Goal: Task Accomplishment & Management: Manage account settings

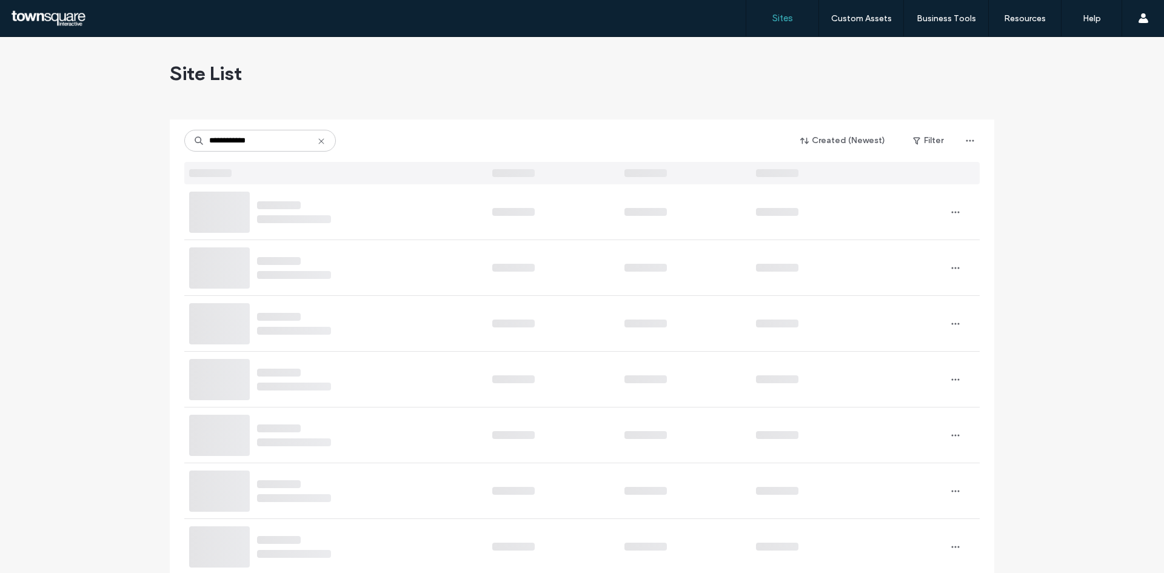
type input "**********"
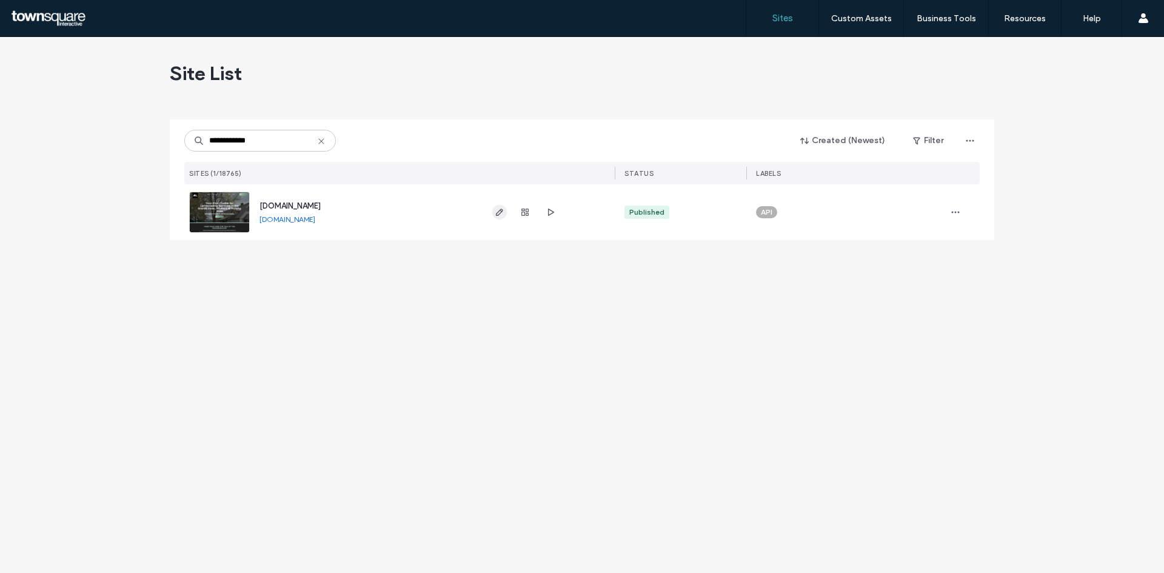
click at [501, 210] on use "button" at bounding box center [499, 212] width 7 height 7
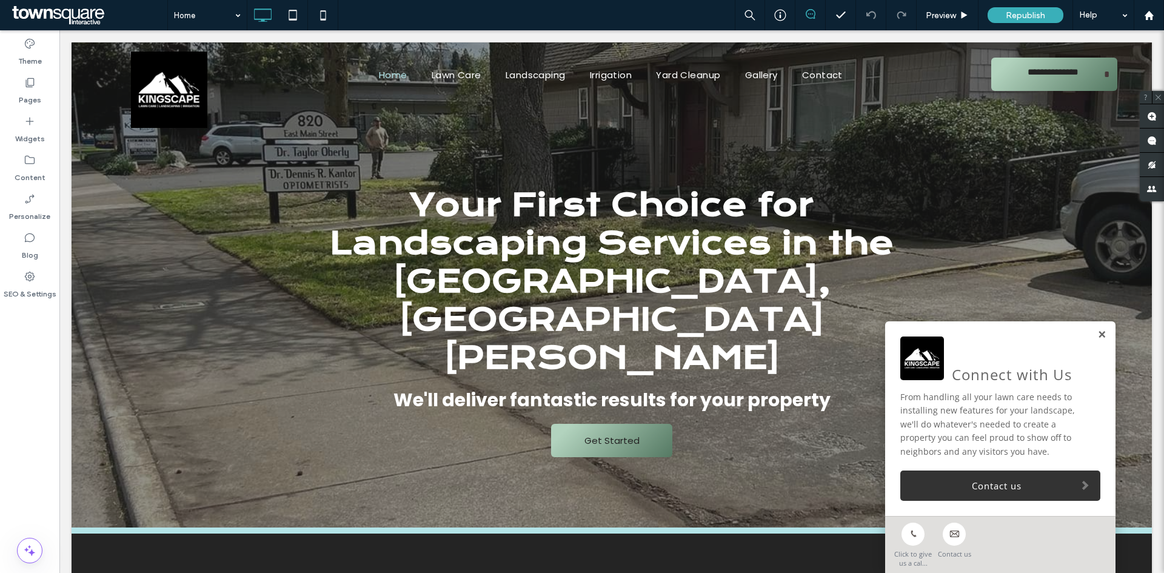
click at [1097, 337] on link at bounding box center [1101, 335] width 9 height 10
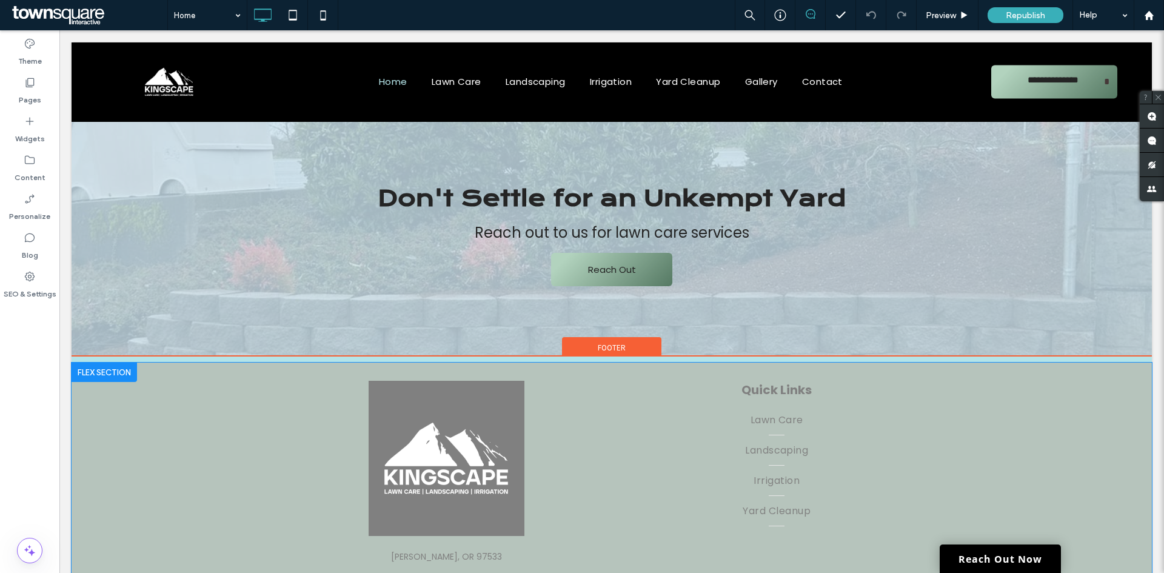
scroll to position [1678, 0]
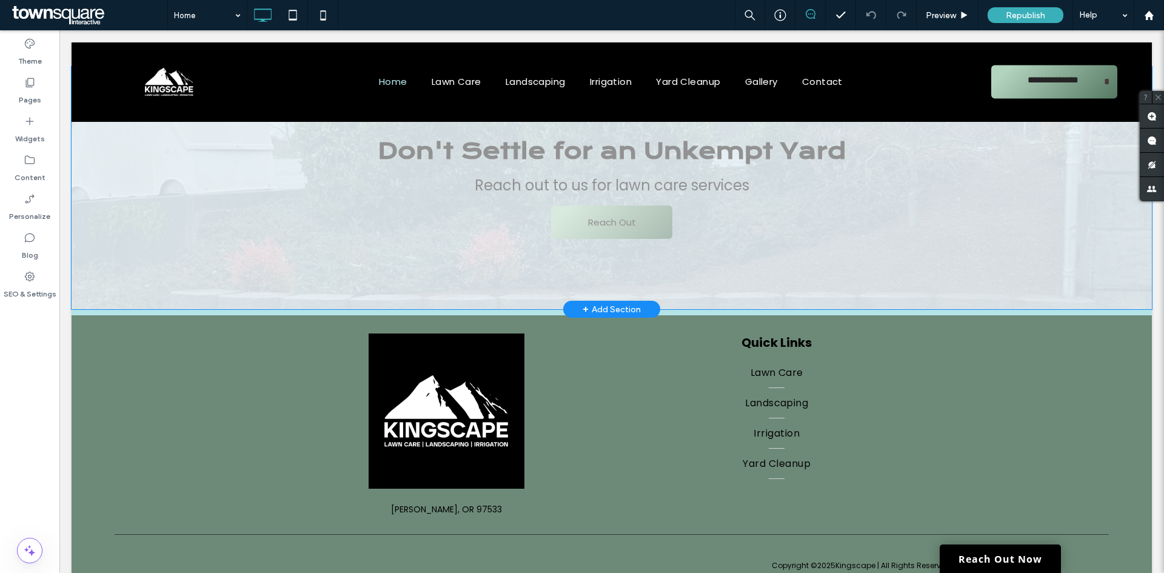
drag, startPoint x: 986, startPoint y: 82, endPoint x: 1052, endPoint y: 129, distance: 80.9
click at [1108, 84] on div at bounding box center [612, 81] width 1080 height 79
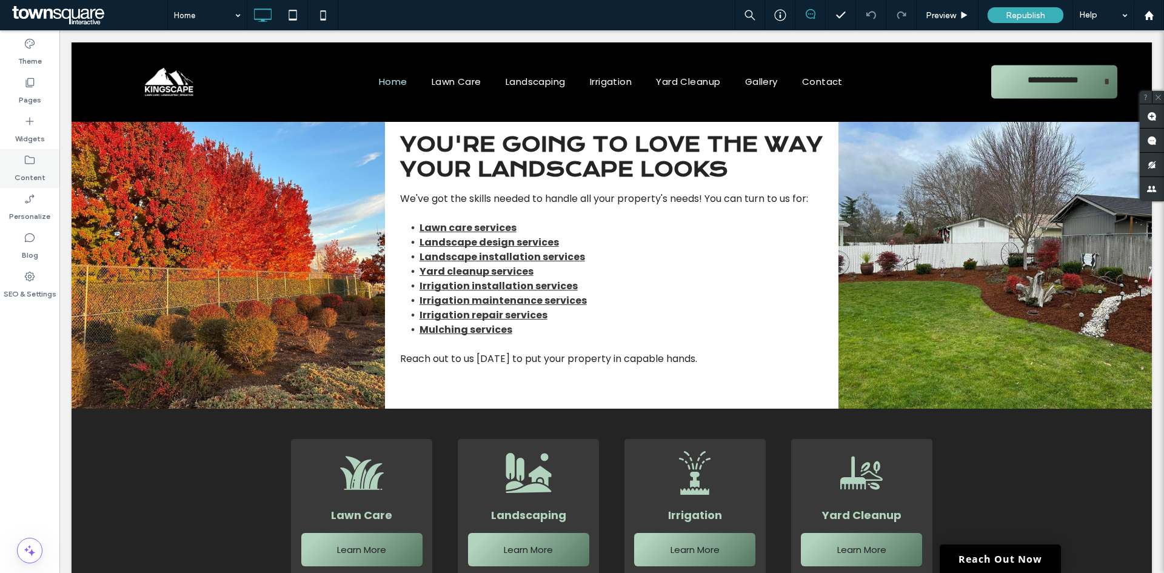
scroll to position [1030, 0]
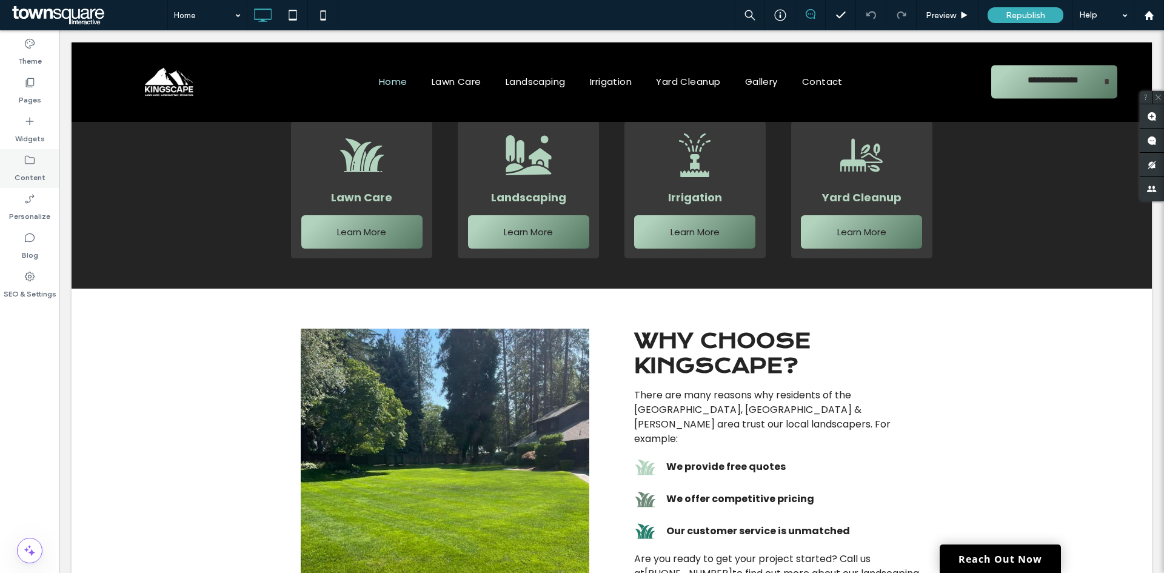
click at [27, 158] on icon at bounding box center [30, 160] width 12 height 12
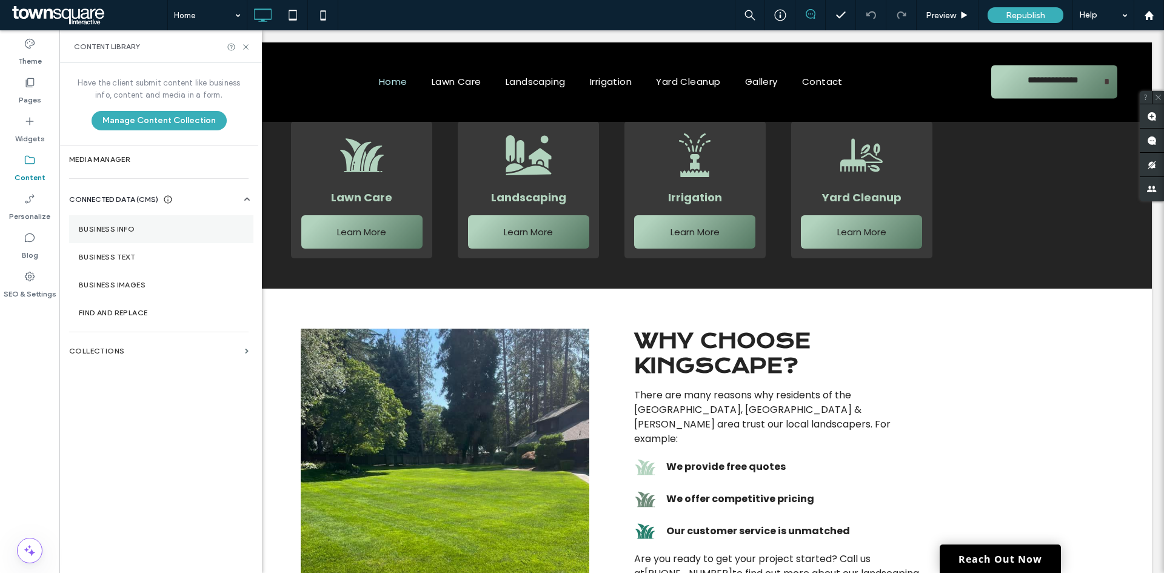
click at [124, 223] on section "Business Info" at bounding box center [161, 229] width 184 height 28
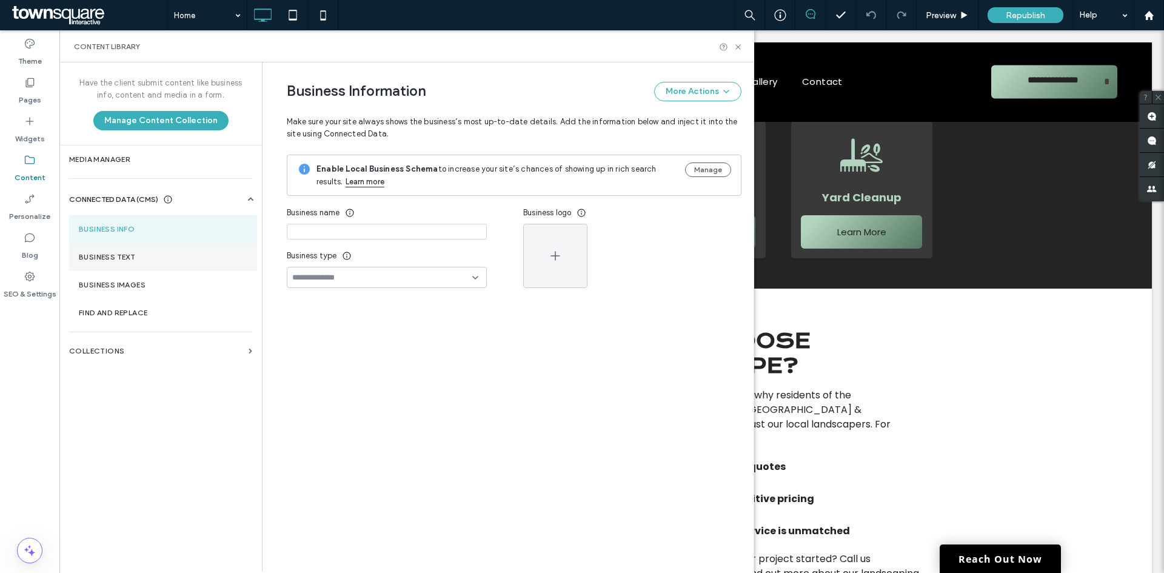
type input "*********"
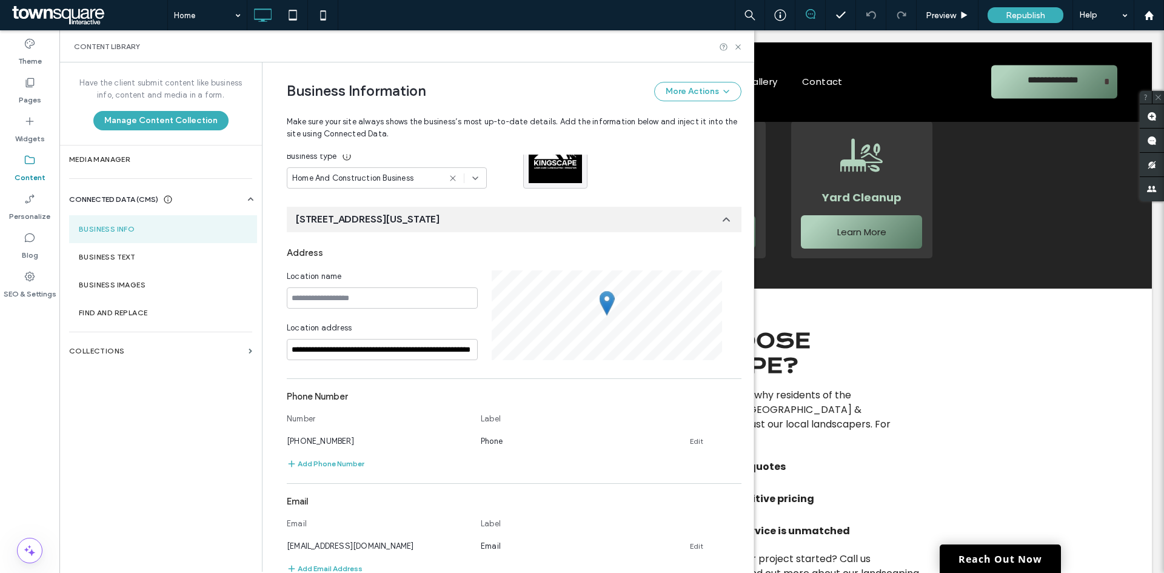
scroll to position [100, 0]
drag, startPoint x: 271, startPoint y: 443, endPoint x: 333, endPoint y: 439, distance: 62.5
click at [333, 439] on div "**********" at bounding box center [505, 435] width 473 height 947
copy span "(541) 450-1727"
click at [739, 46] on use at bounding box center [737, 46] width 5 height 5
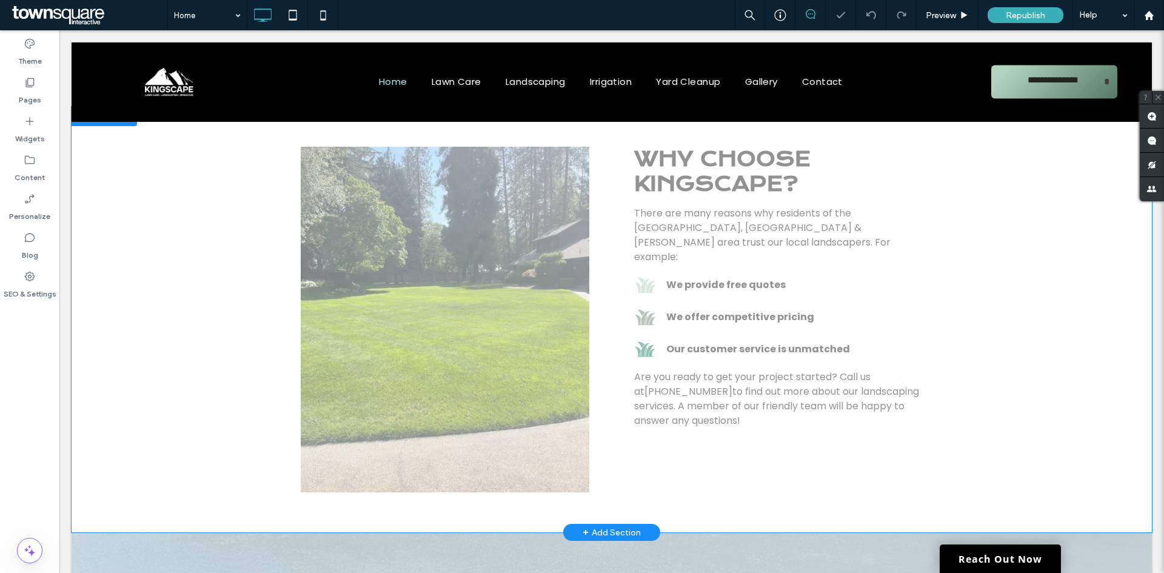
scroll to position [1678, 0]
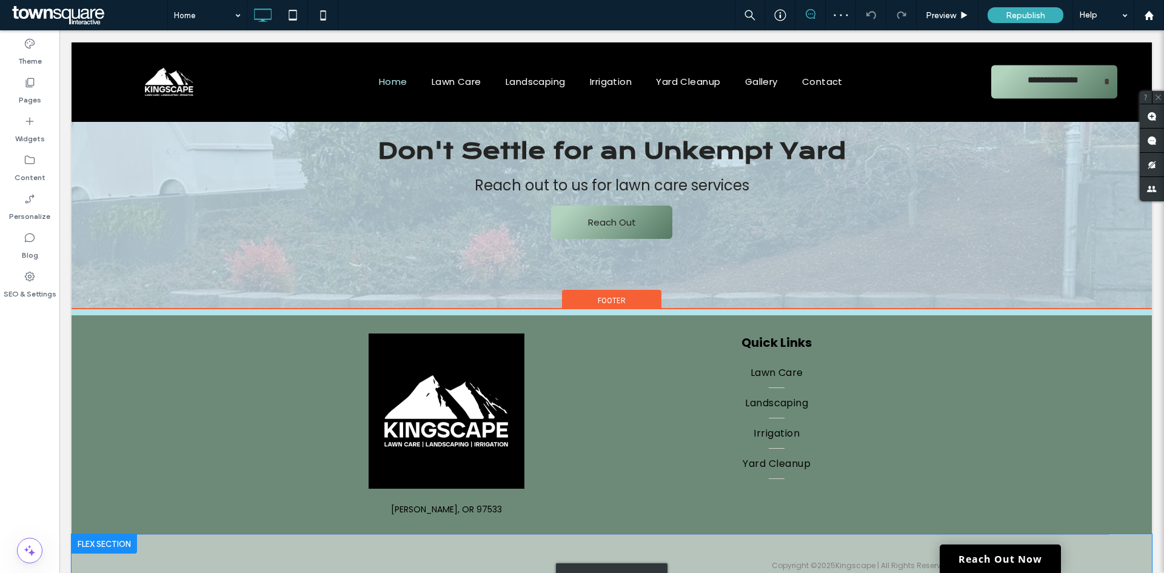
click at [487, 534] on div "Click to edit in Flex Mode" at bounding box center [612, 576] width 1080 height 84
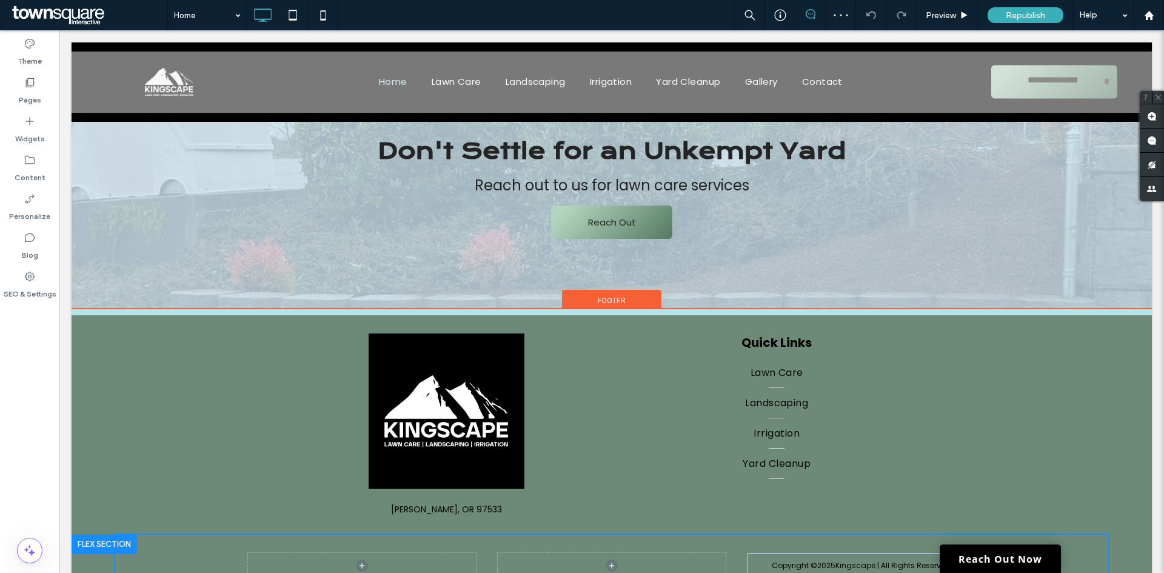
scroll to position [1716, 0]
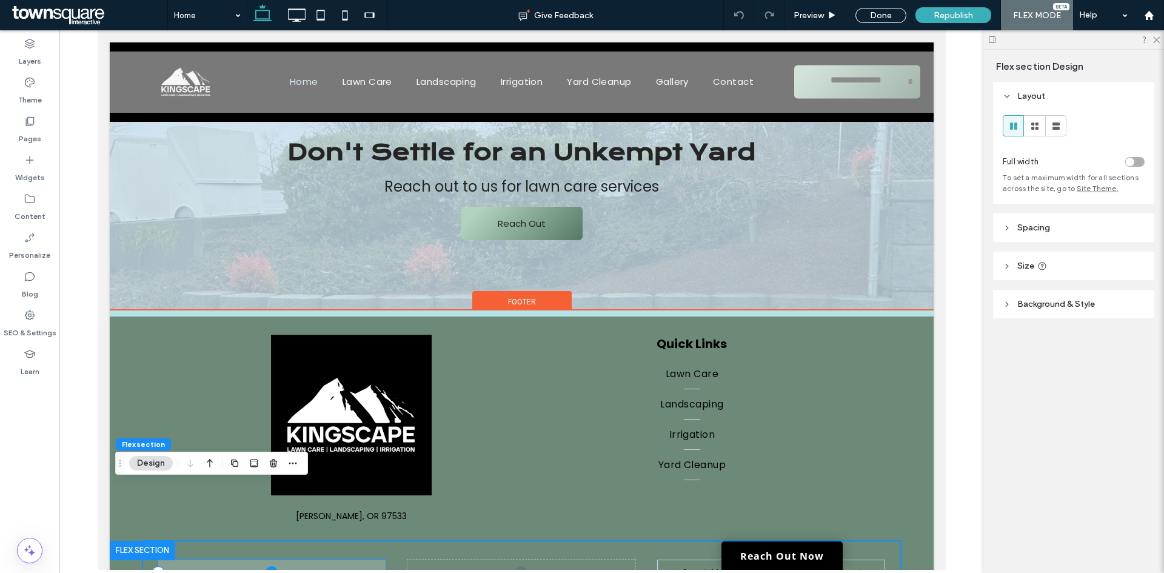
click at [260, 559] on span at bounding box center [272, 571] width 228 height 25
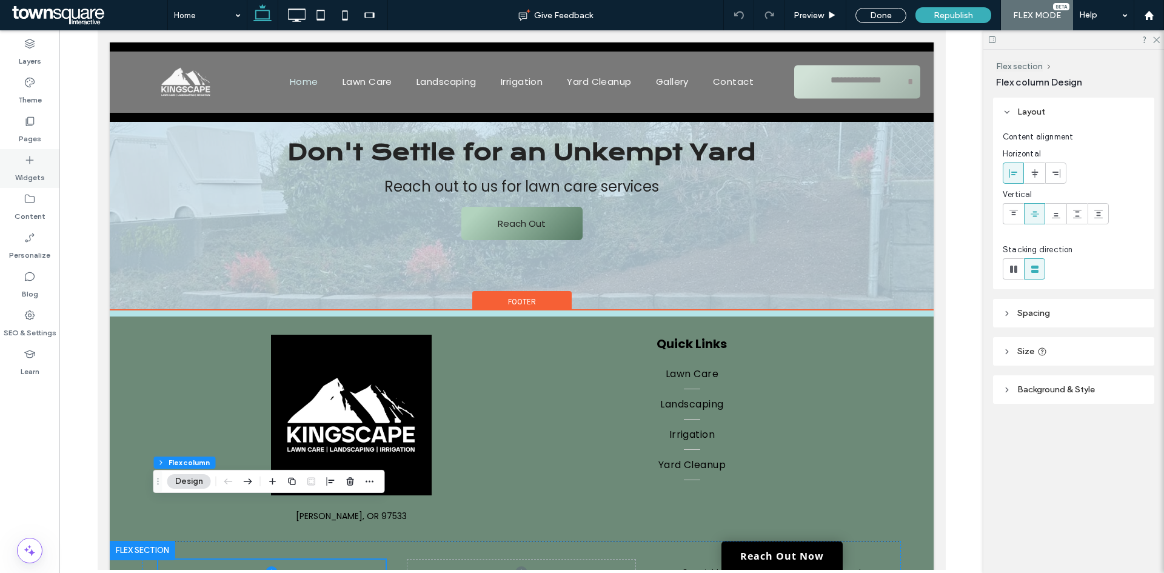
click at [29, 152] on div "Widgets" at bounding box center [29, 168] width 59 height 39
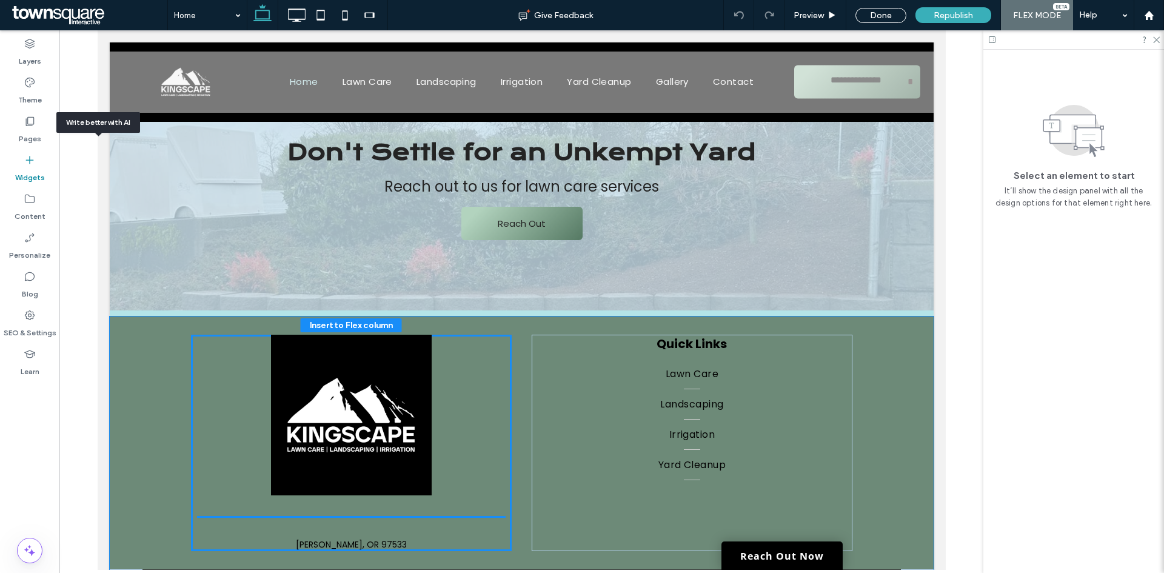
scroll to position [1721, 0]
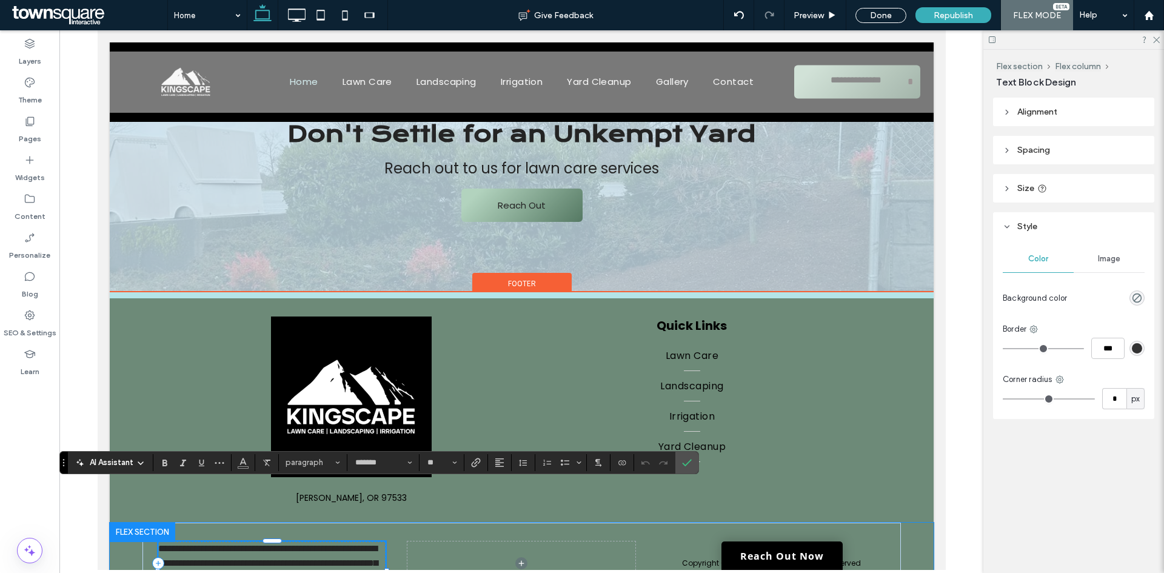
paste div
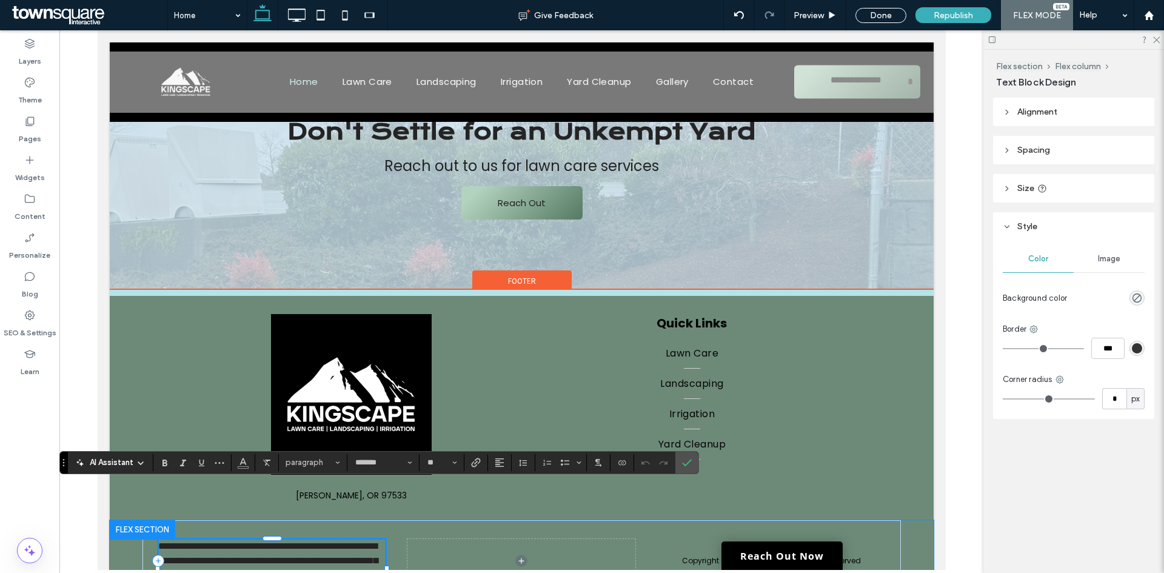
type input "**"
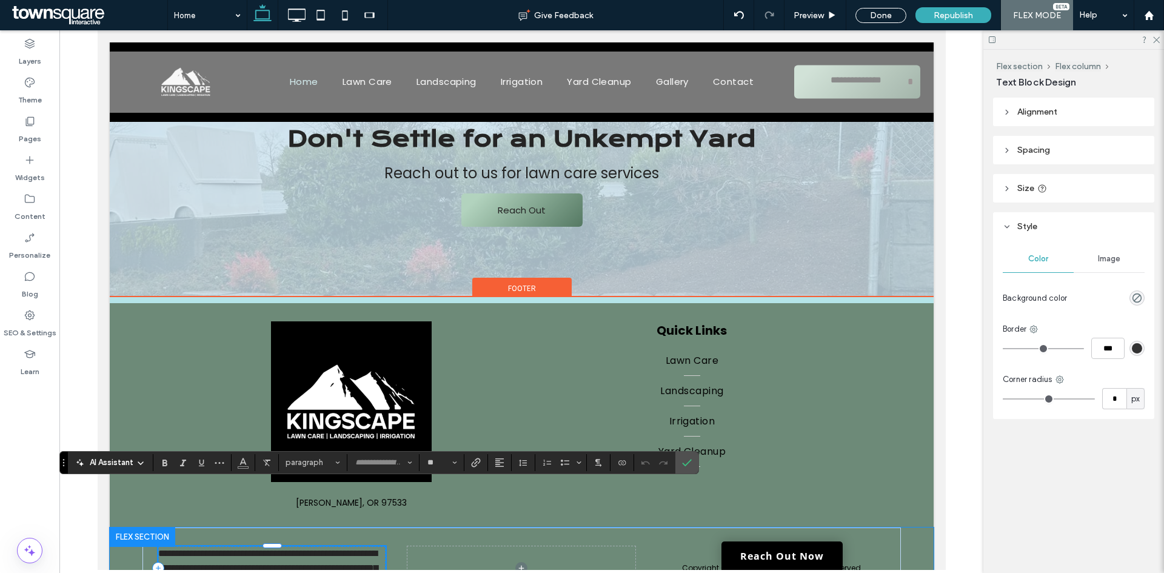
scroll to position [3, 0]
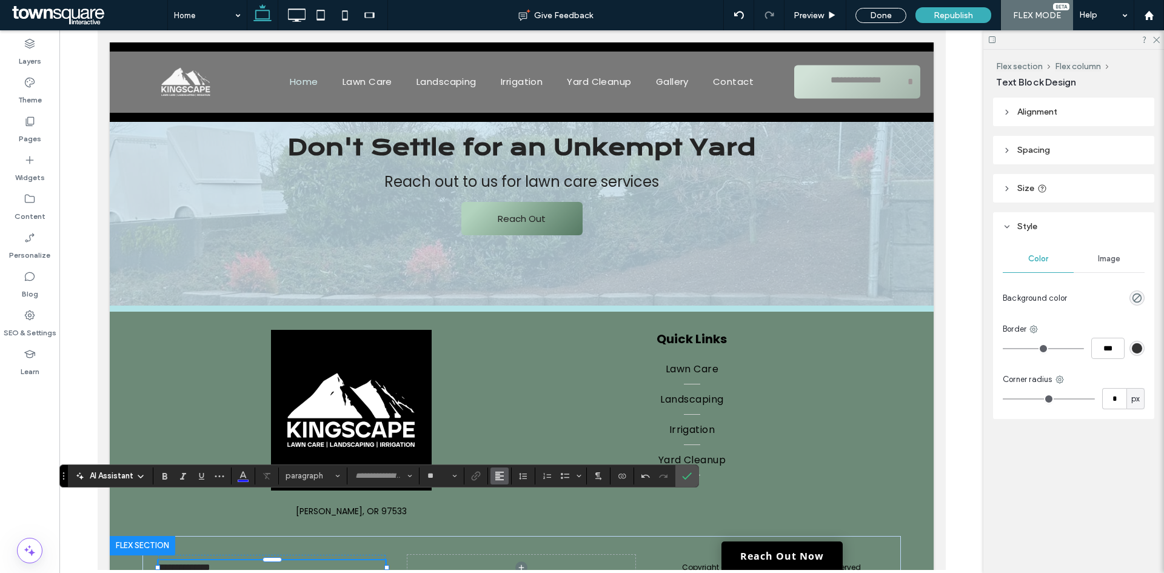
click at [496, 477] on icon "Alignment" at bounding box center [500, 476] width 10 height 10
click at [501, 416] on label "ui.textEditor.alignment.center" at bounding box center [511, 421] width 42 height 18
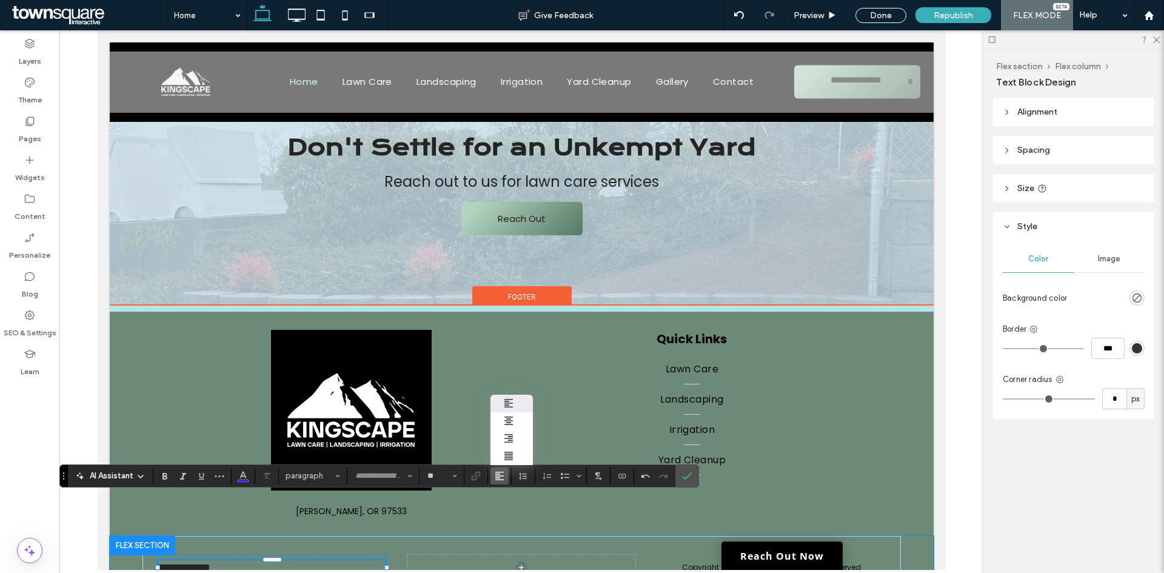
type input "*******"
type input "**"
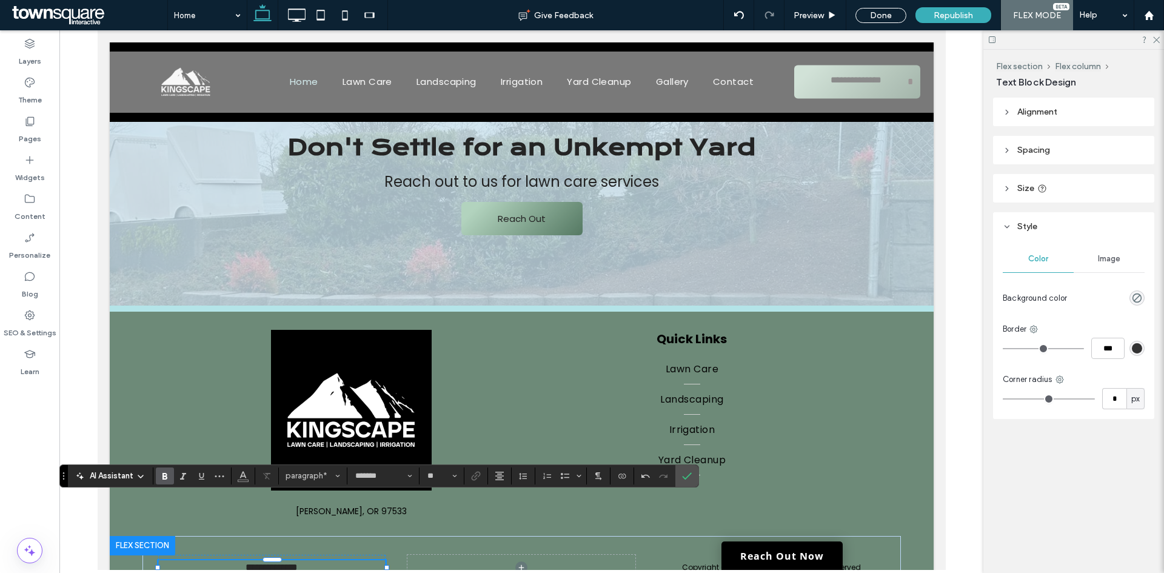
click at [162, 476] on use "Bold" at bounding box center [164, 476] width 5 height 7
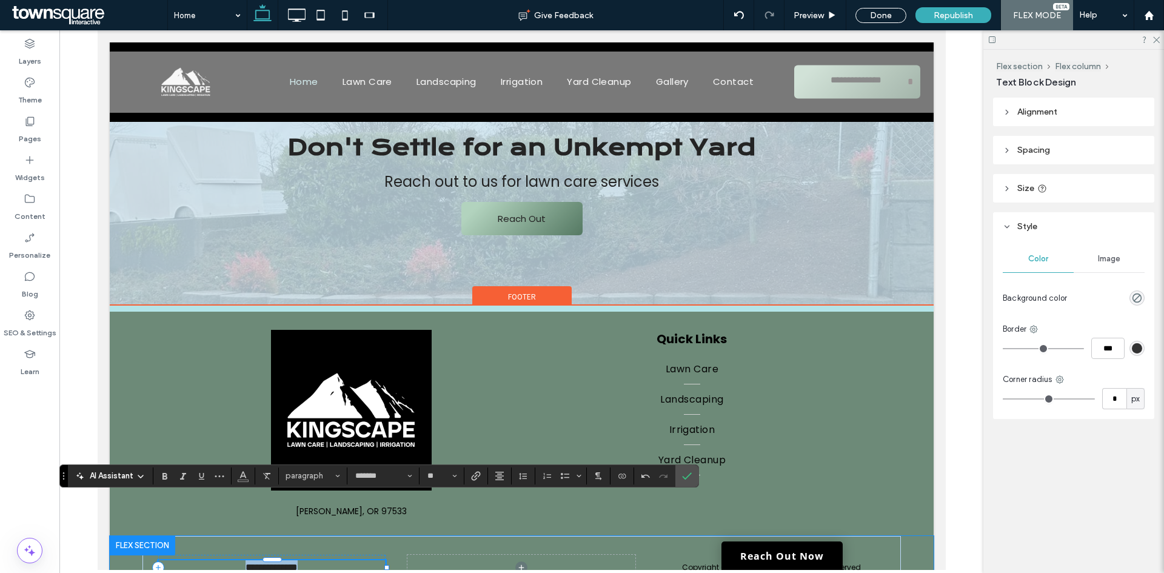
drag, startPoint x: 318, startPoint y: 509, endPoint x: 222, endPoint y: 510, distance: 95.8
click at [222, 560] on p "**********" at bounding box center [272, 567] width 228 height 15
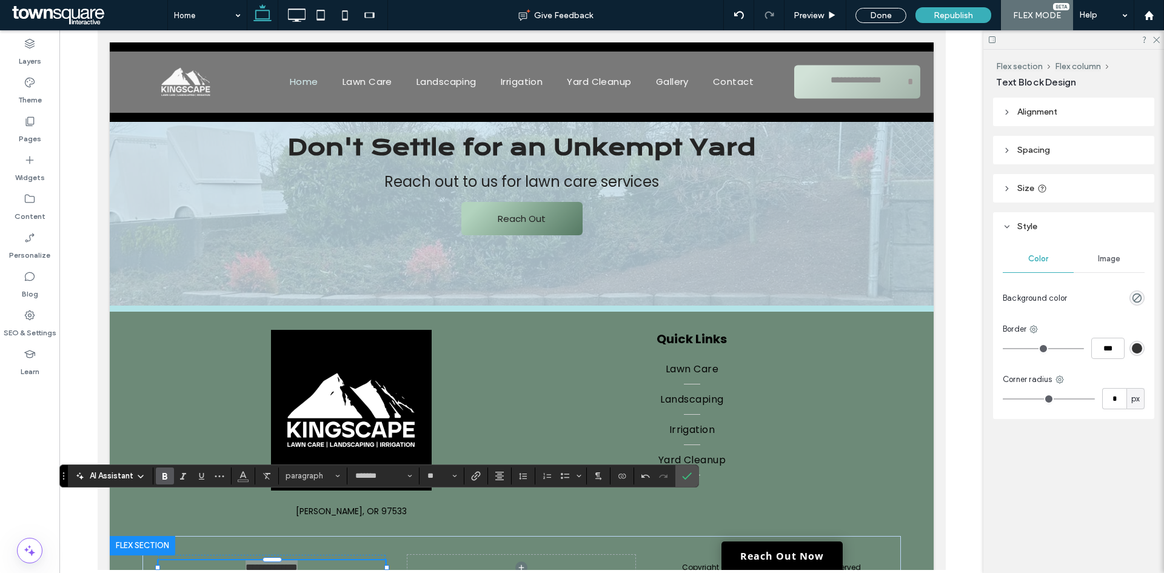
click at [168, 478] on icon "Bold" at bounding box center [165, 476] width 10 height 10
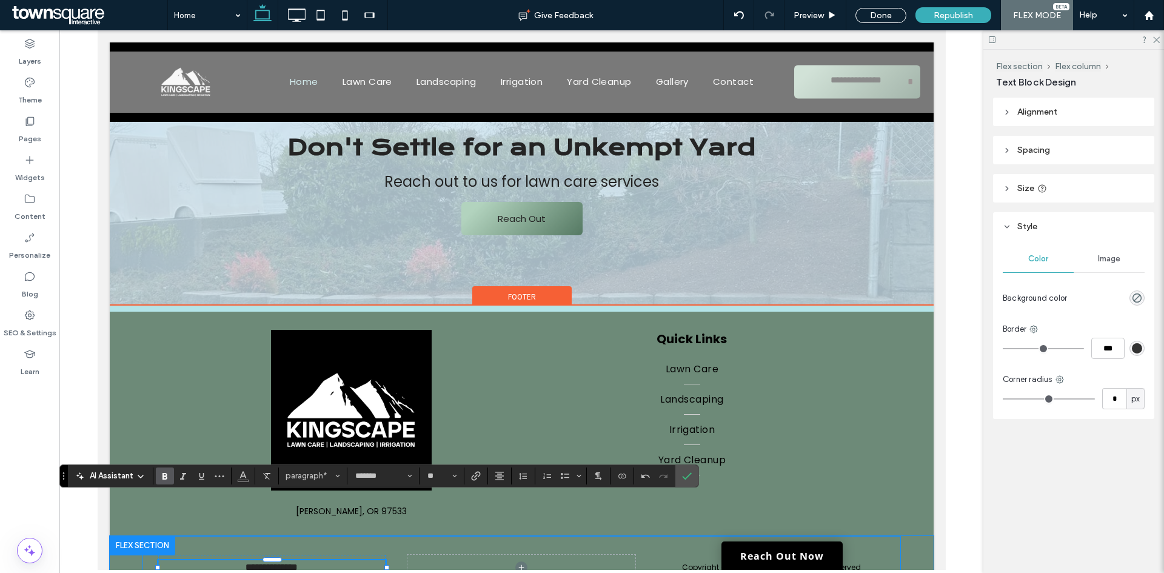
click at [369, 542] on div "**********" at bounding box center [521, 577] width 727 height 83
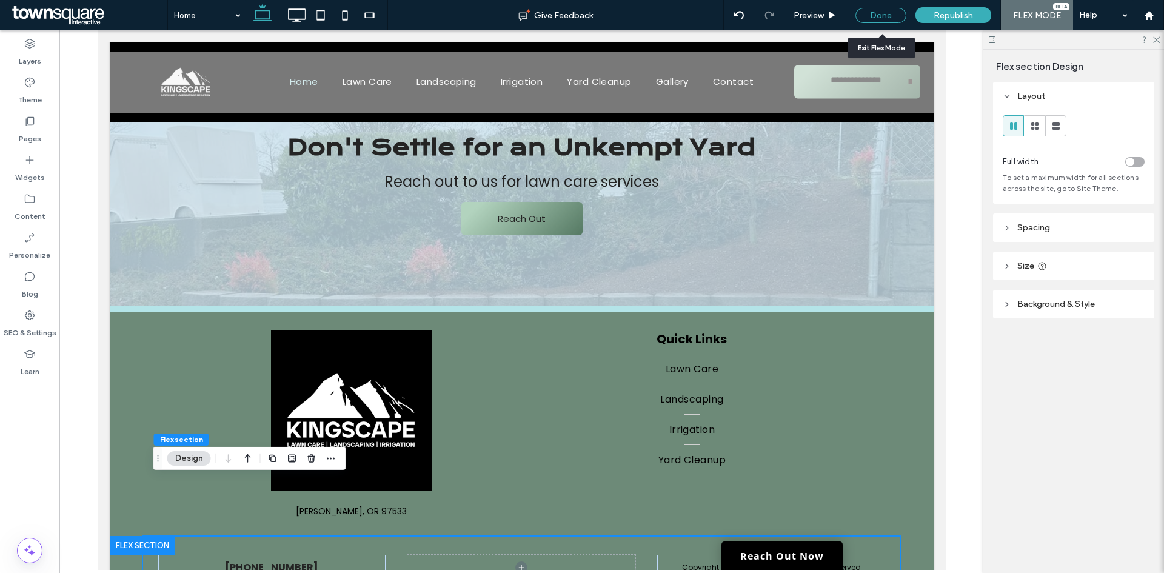
click at [880, 19] on div "Done" at bounding box center [880, 15] width 51 height 15
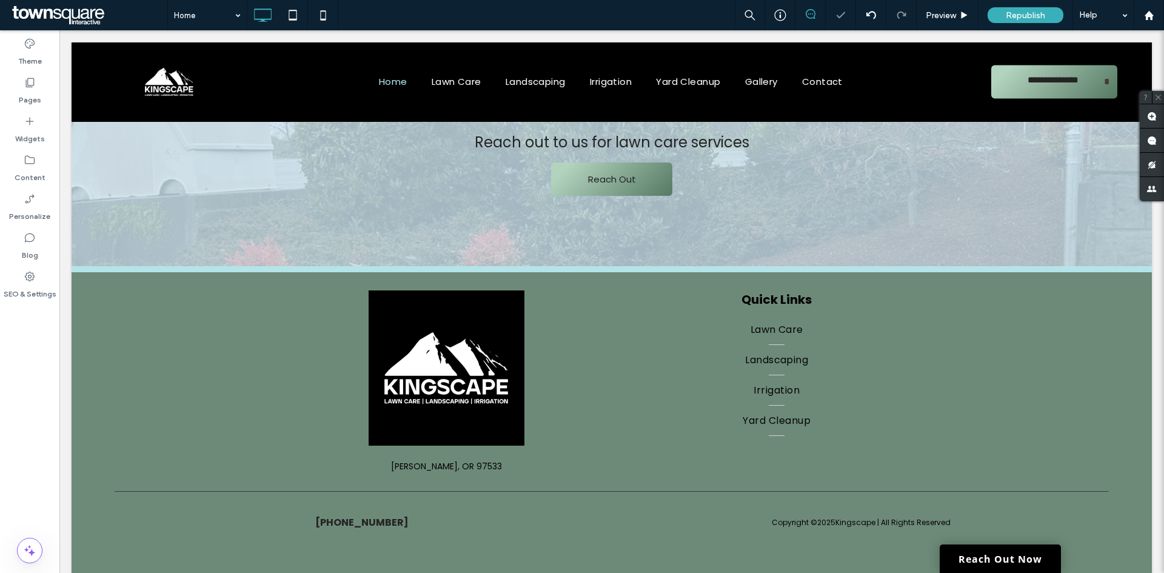
scroll to position [1674, 0]
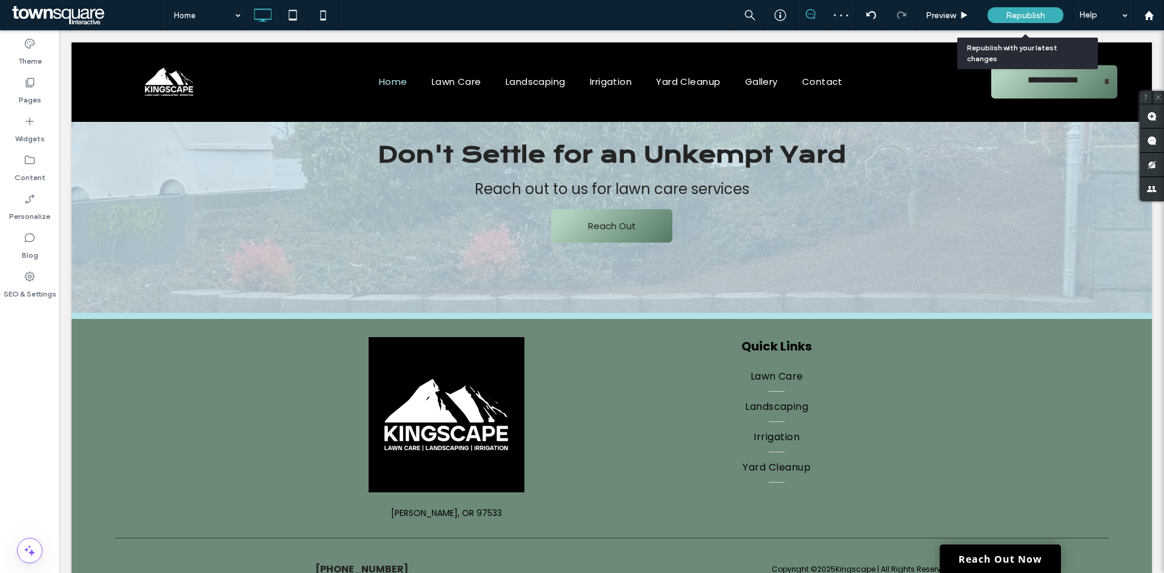
click at [1010, 12] on span "Republish" at bounding box center [1025, 15] width 39 height 10
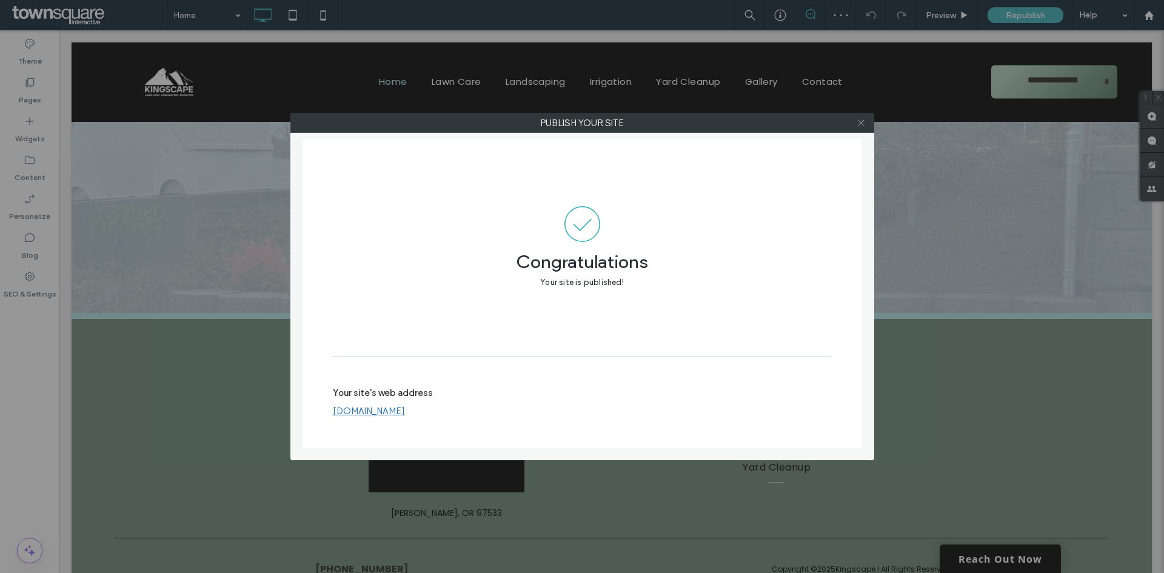
click at [861, 120] on icon at bounding box center [860, 122] width 9 height 9
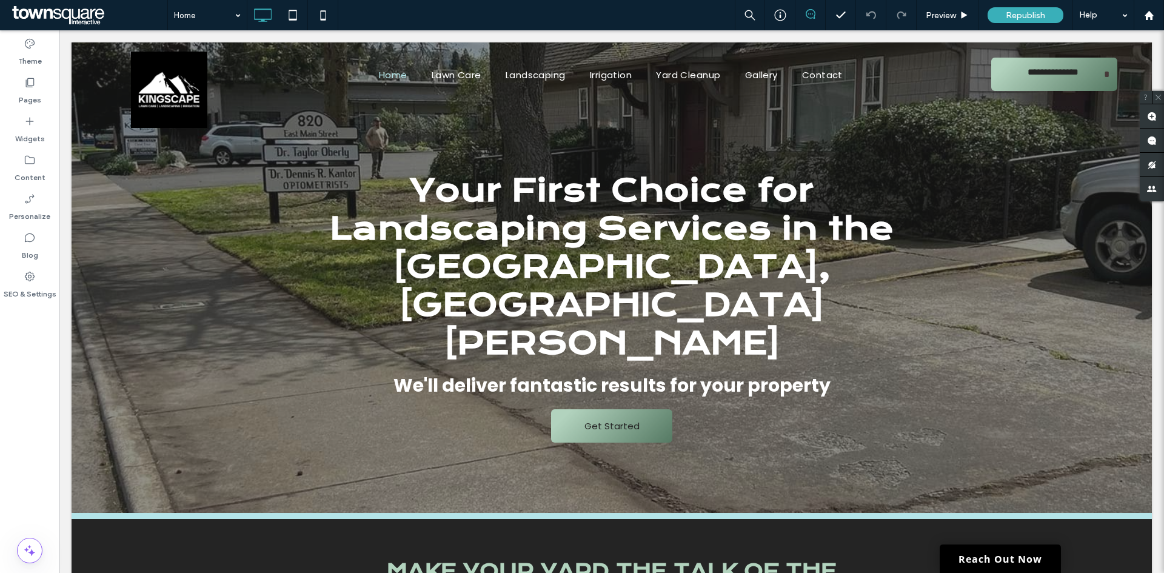
scroll to position [0, 0]
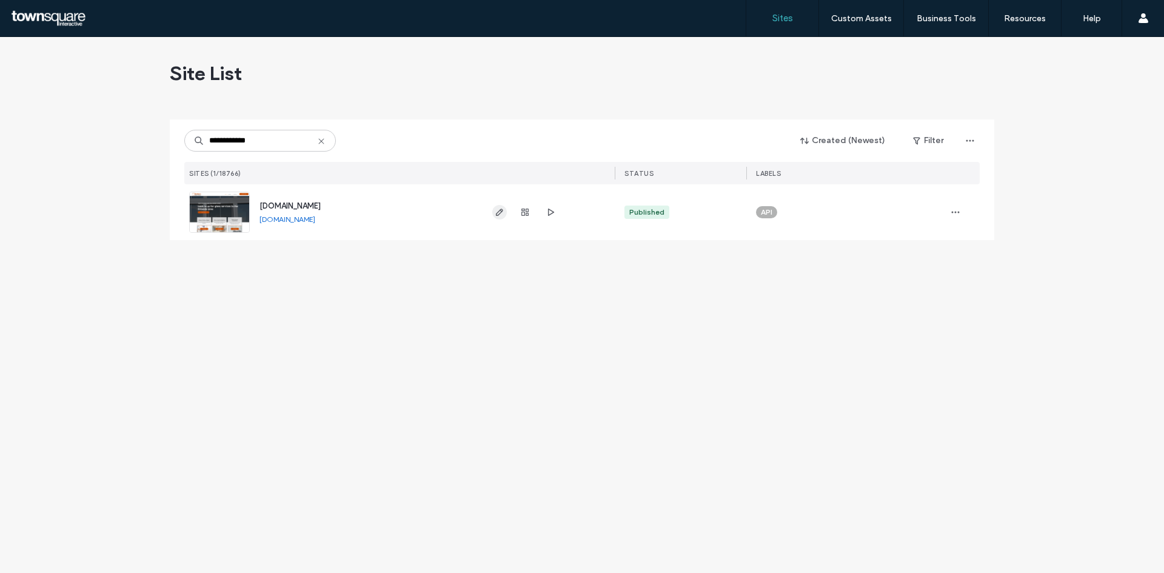
click at [495, 217] on span "button" at bounding box center [499, 212] width 15 height 15
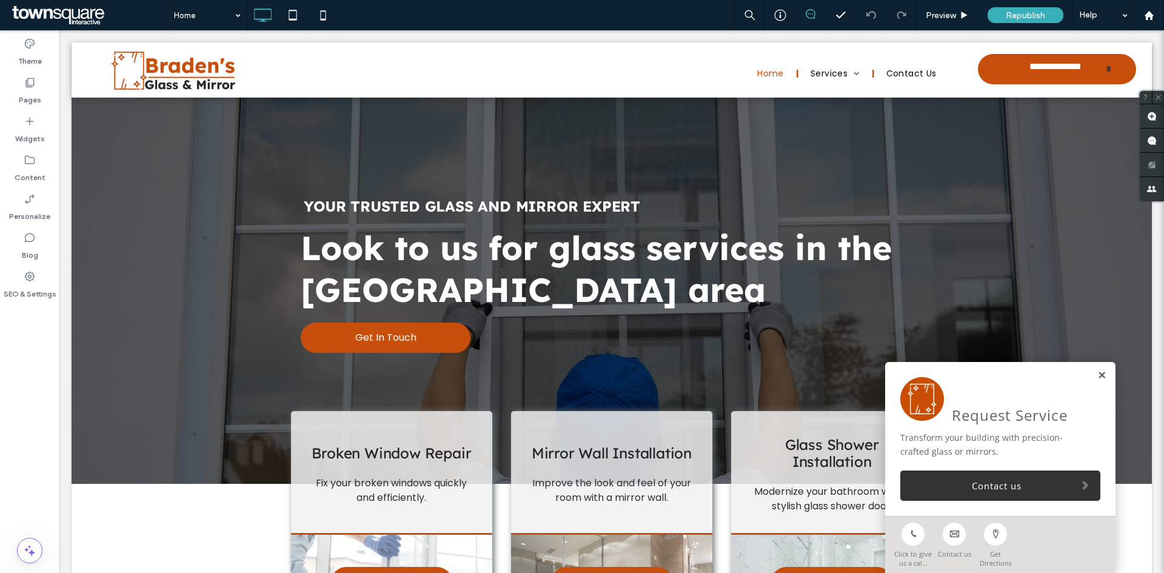
click at [1097, 378] on link at bounding box center [1101, 375] width 9 height 10
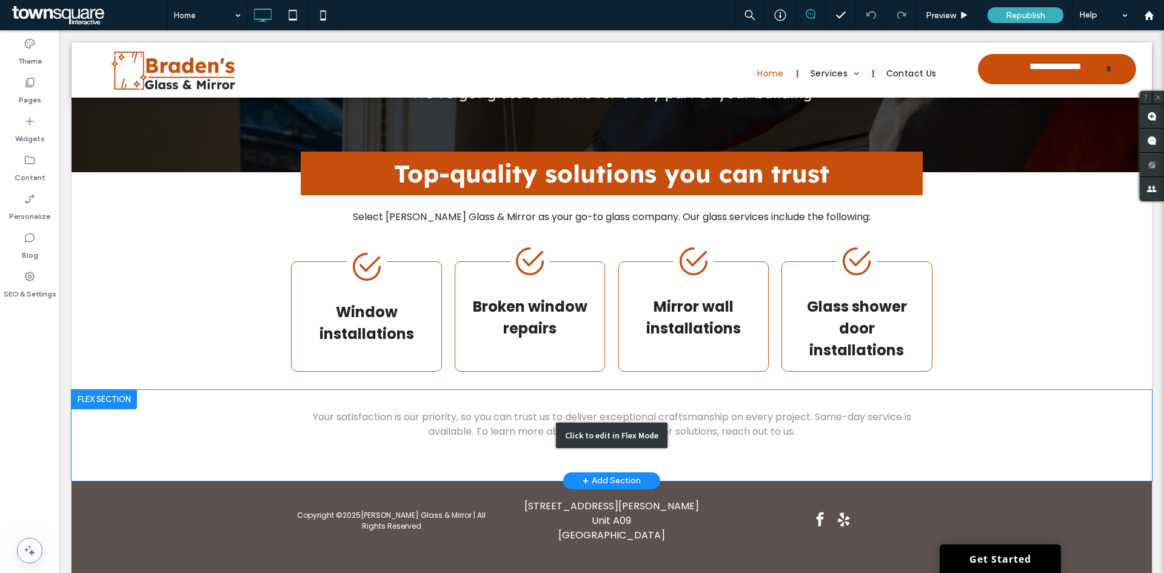
scroll to position [1351, 0]
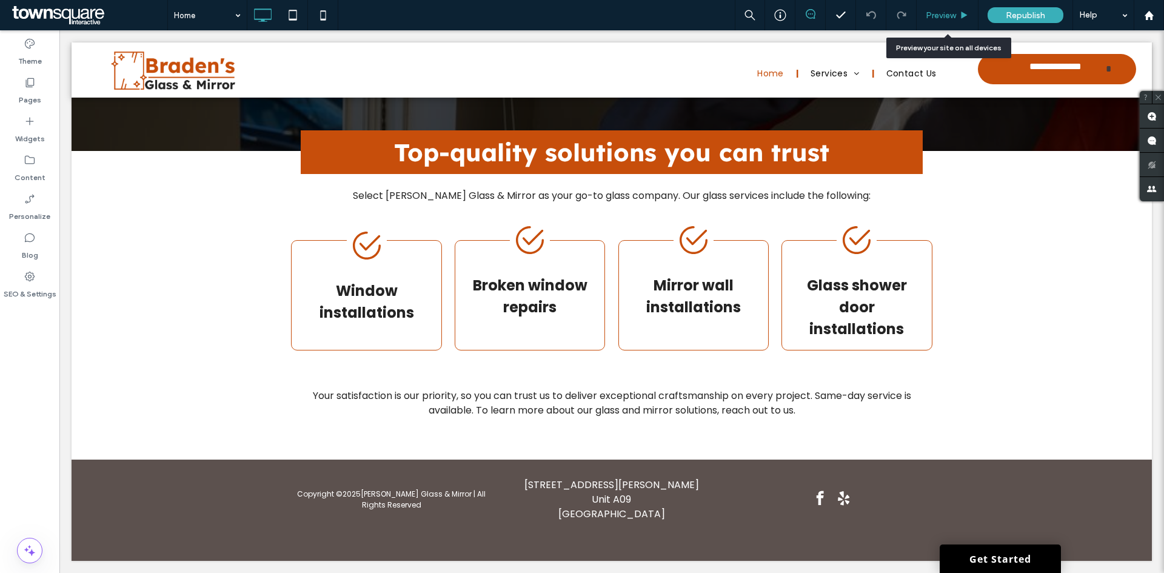
click at [964, 15] on use at bounding box center [964, 15] width 6 height 7
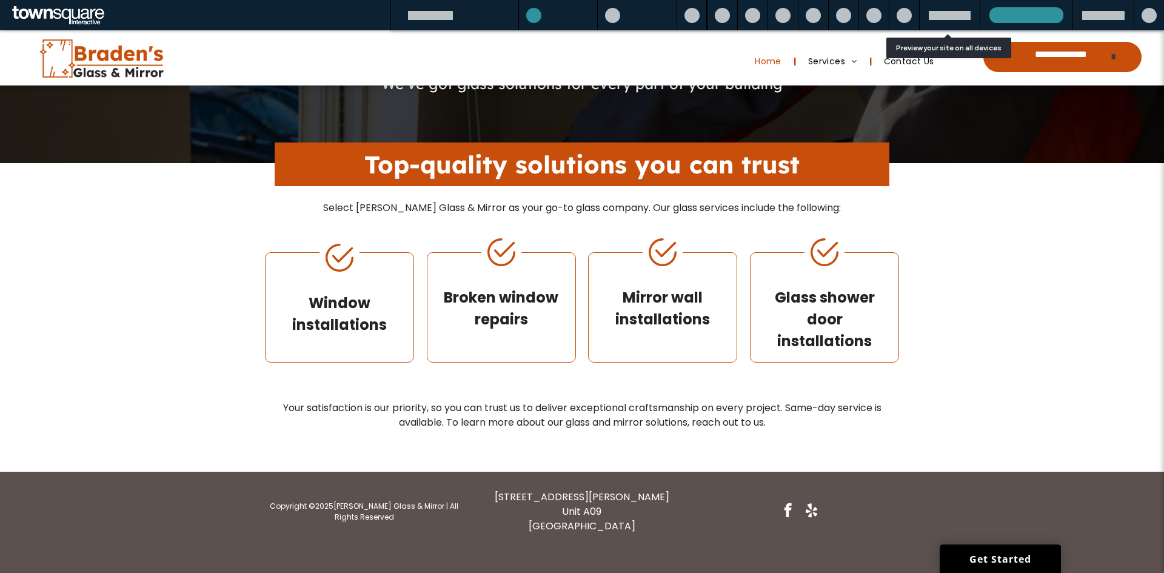
scroll to position [1326, 0]
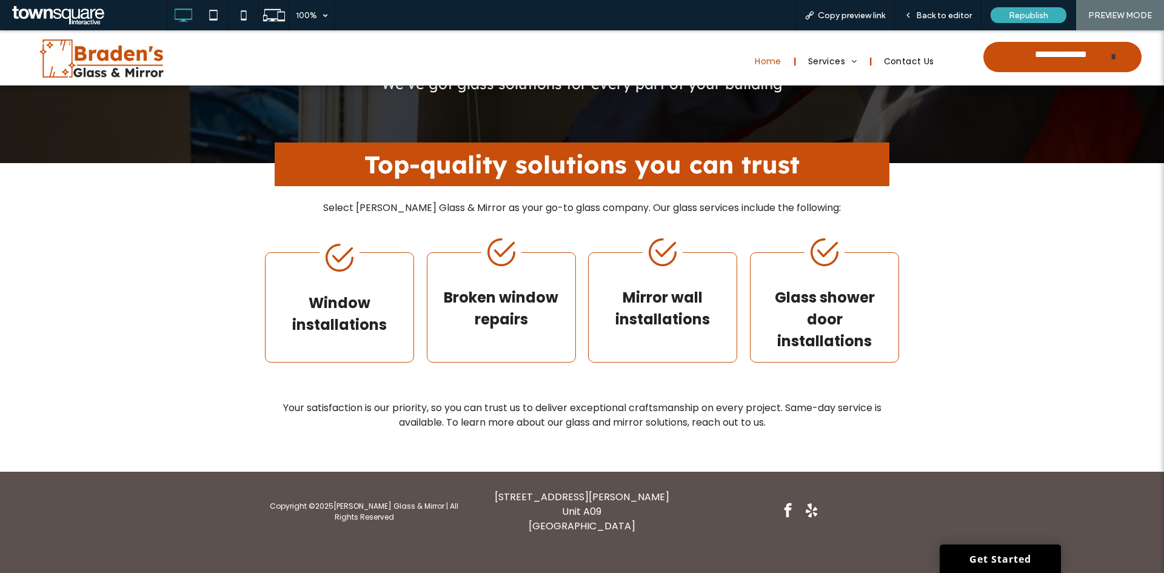
click at [807, 506] on span "yelp" at bounding box center [811, 509] width 21 height 21
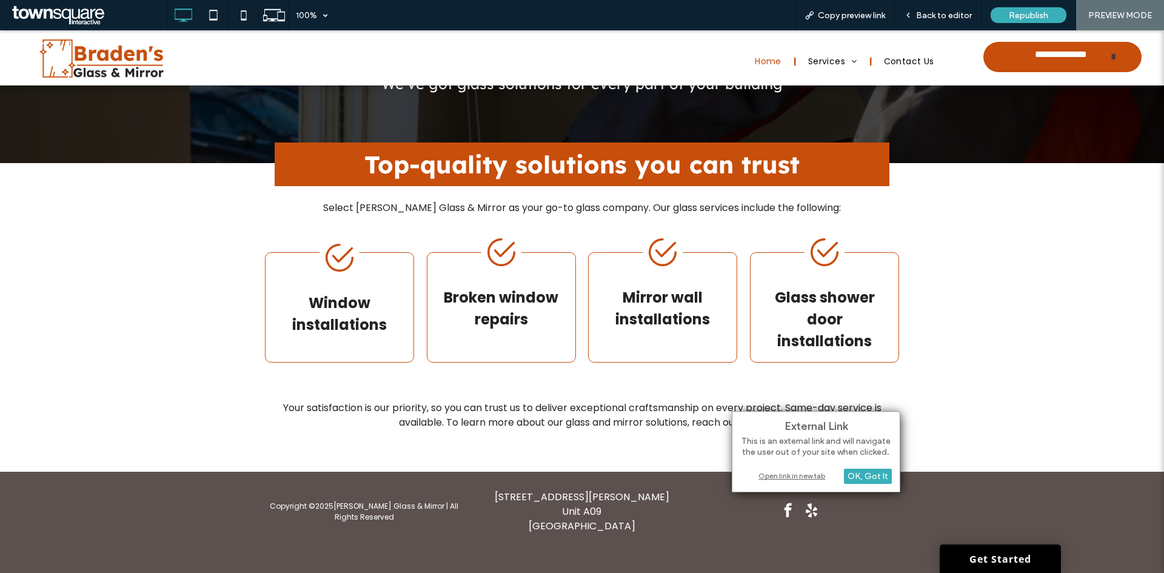
click at [809, 474] on div "Open link in new tab" at bounding box center [816, 475] width 152 height 13
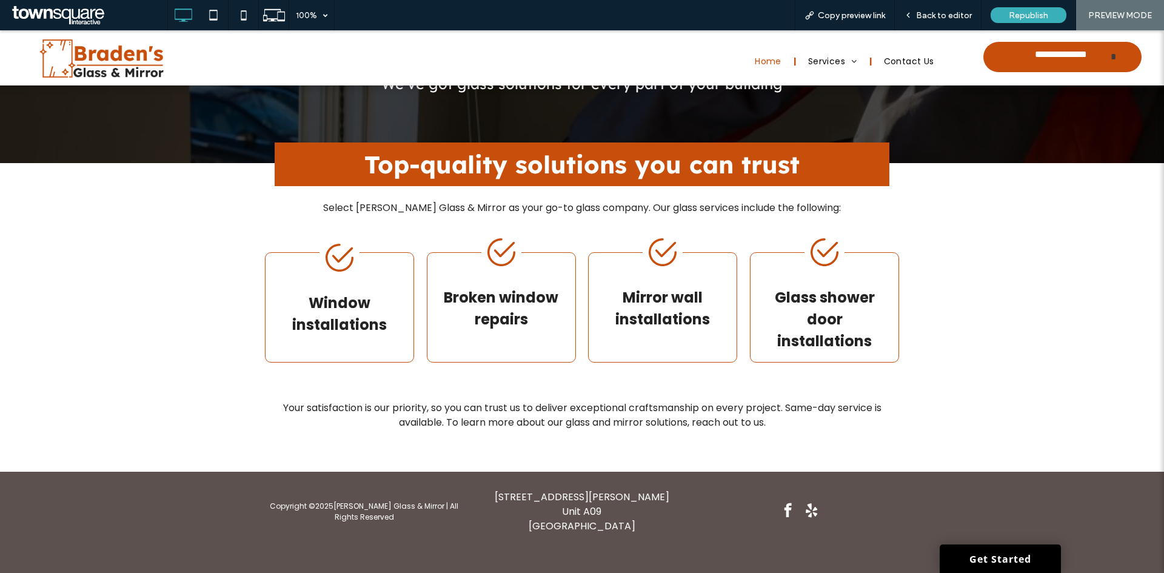
click at [781, 513] on span "facebook" at bounding box center [787, 509] width 21 height 21
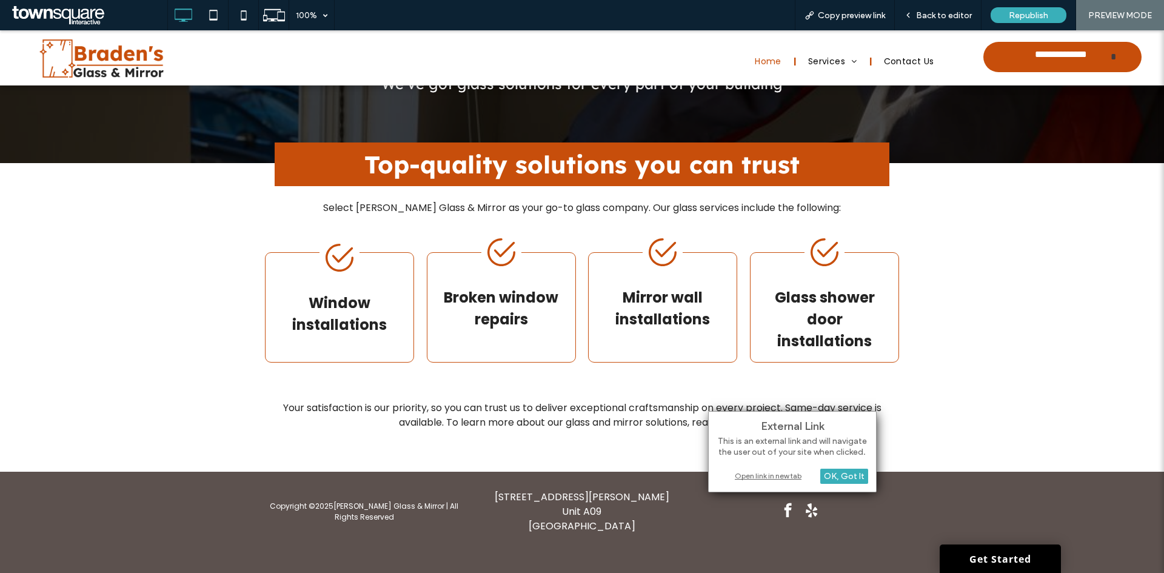
click at [770, 472] on div "Open link in new tab" at bounding box center [792, 475] width 152 height 13
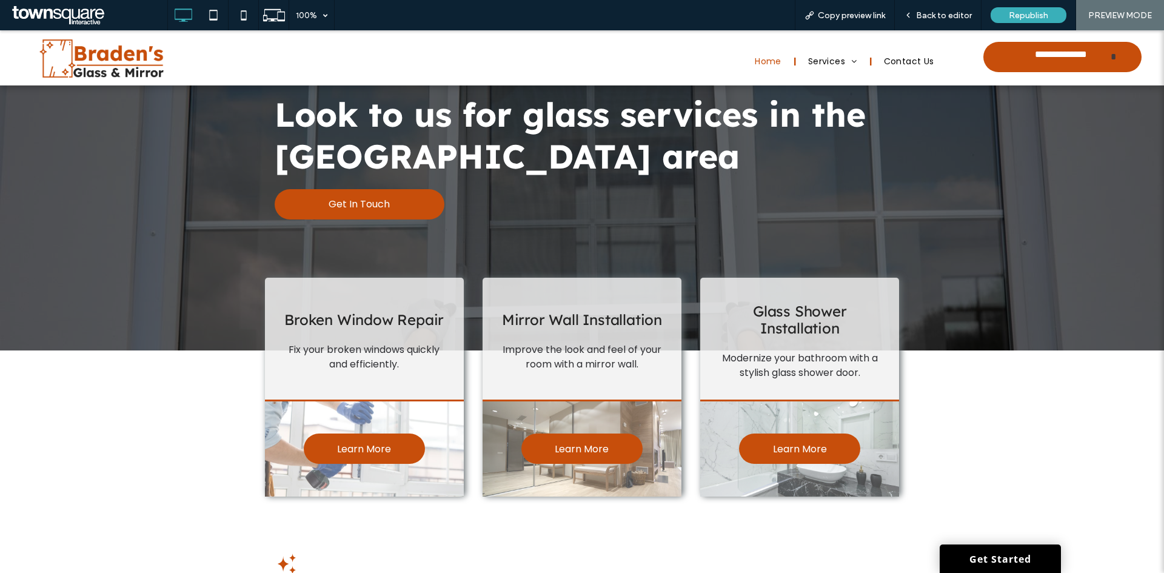
scroll to position [0, 0]
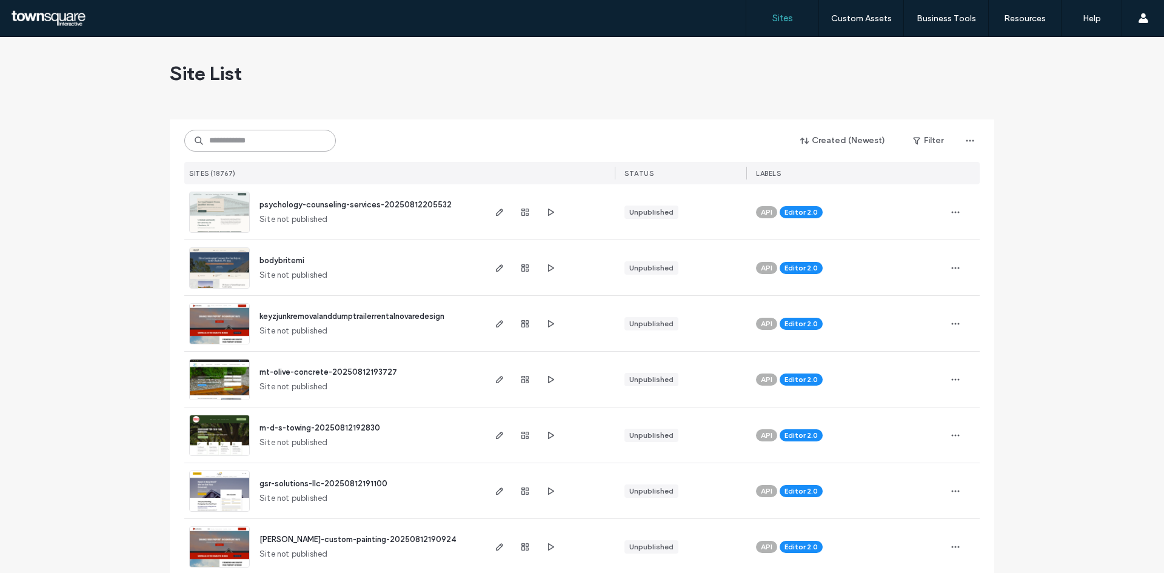
paste input "**********"
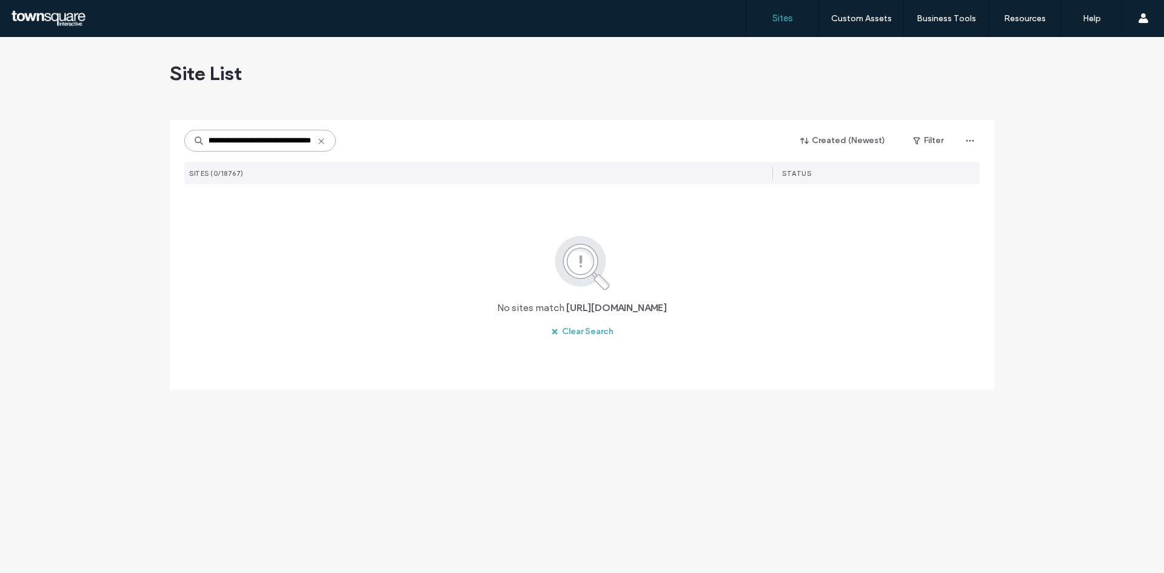
type input "**********"
click at [326, 143] on icon at bounding box center [321, 141] width 10 height 10
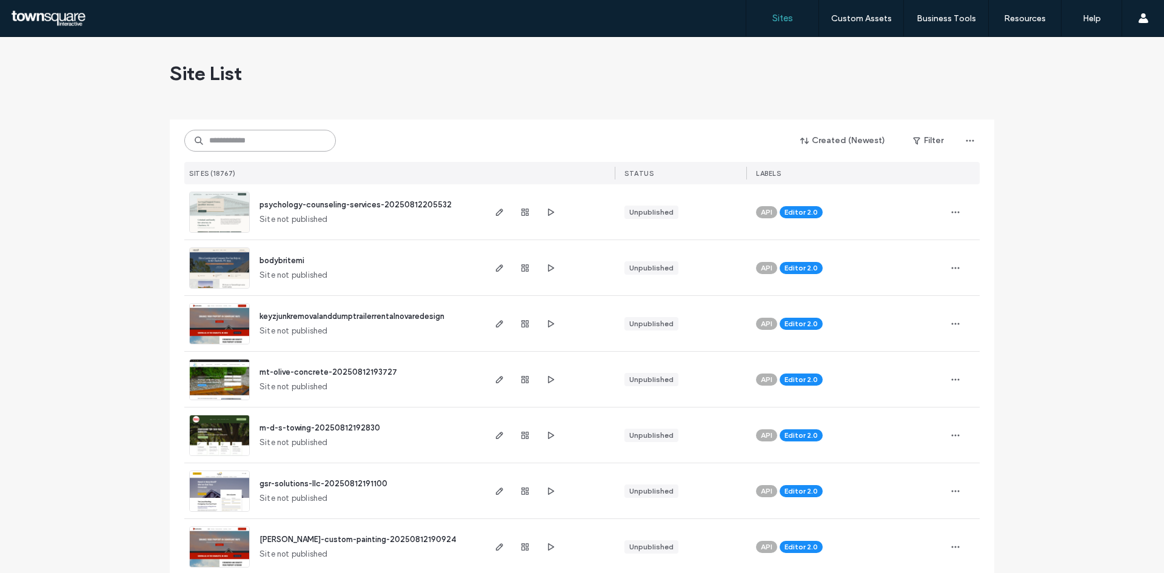
paste input "**********"
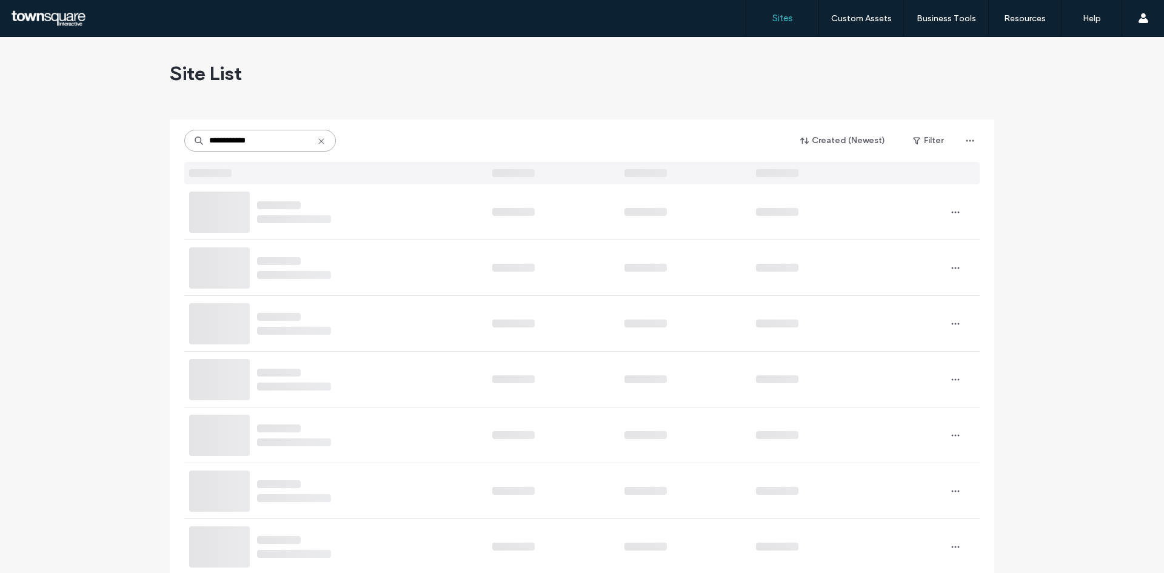
type input "**********"
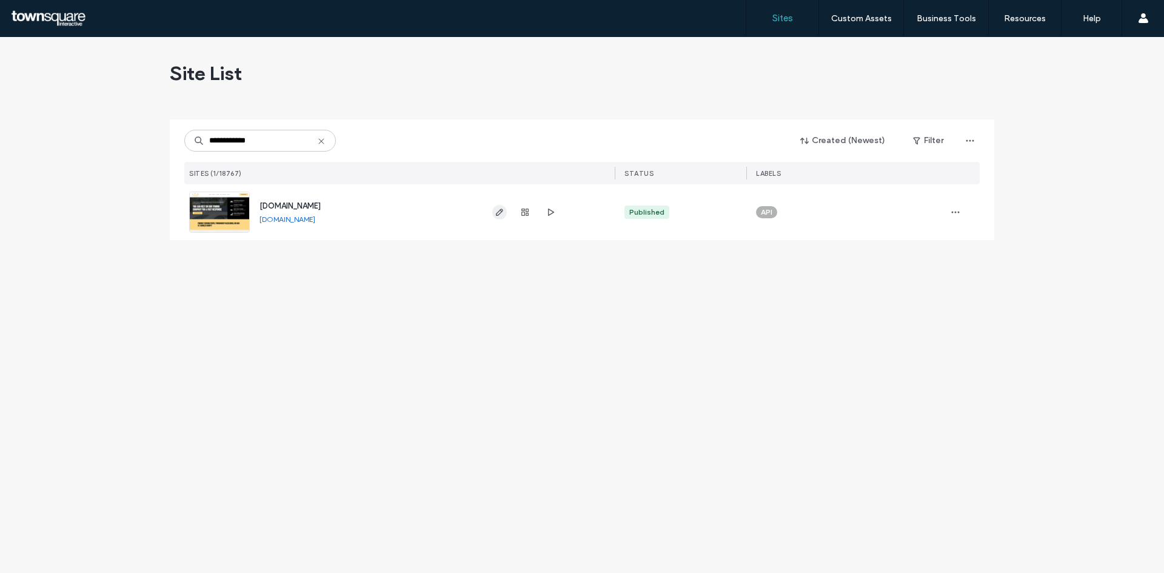
click at [498, 210] on icon "button" at bounding box center [500, 212] width 10 height 10
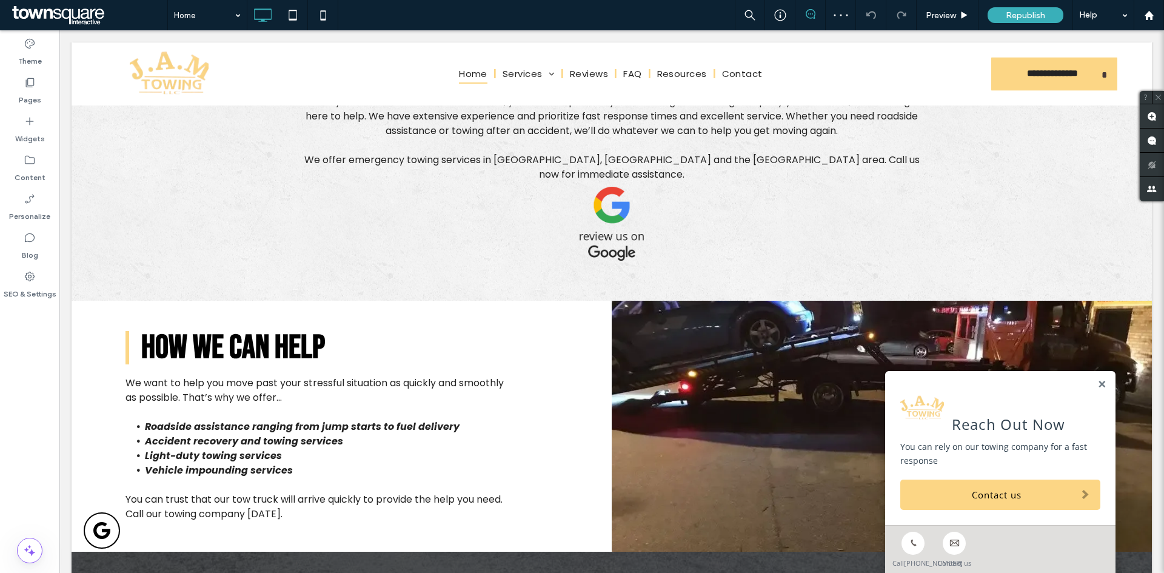
scroll to position [349, 0]
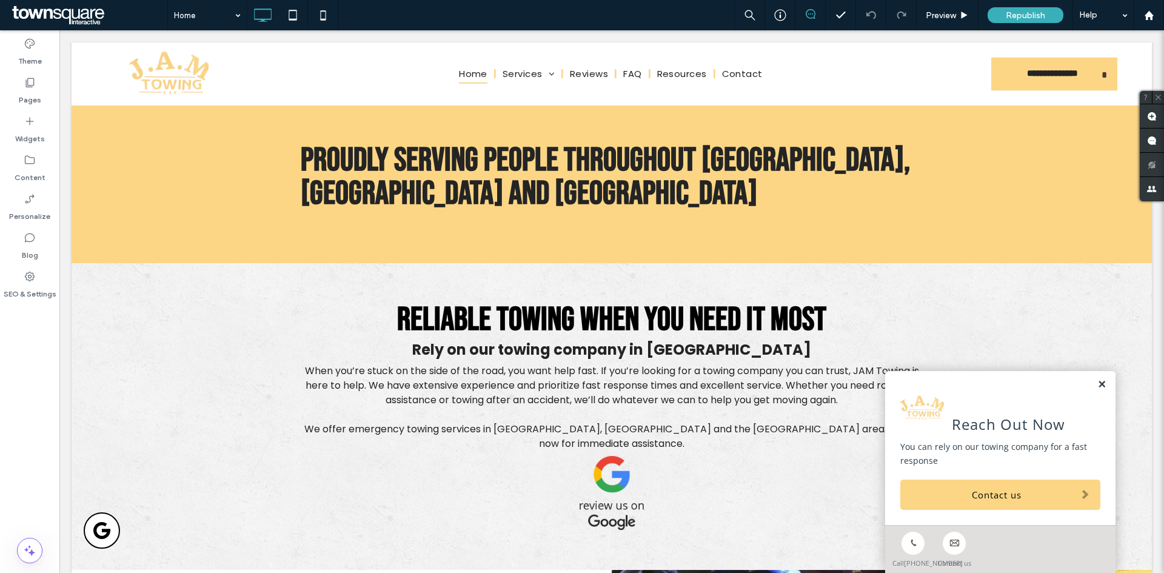
click at [1097, 379] on link at bounding box center [1101, 384] width 9 height 10
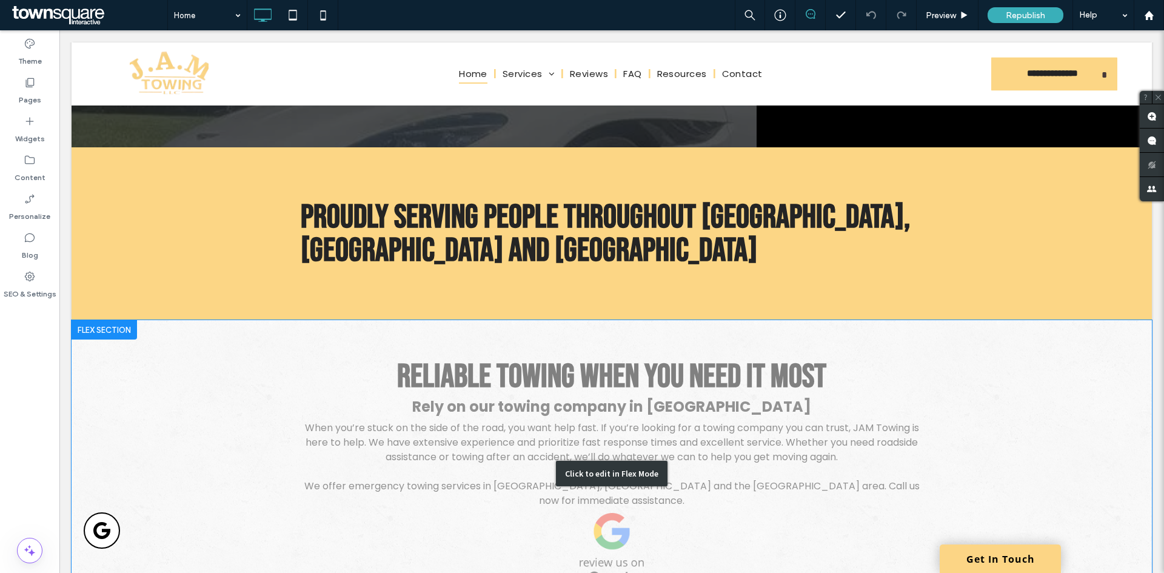
scroll to position [546, 0]
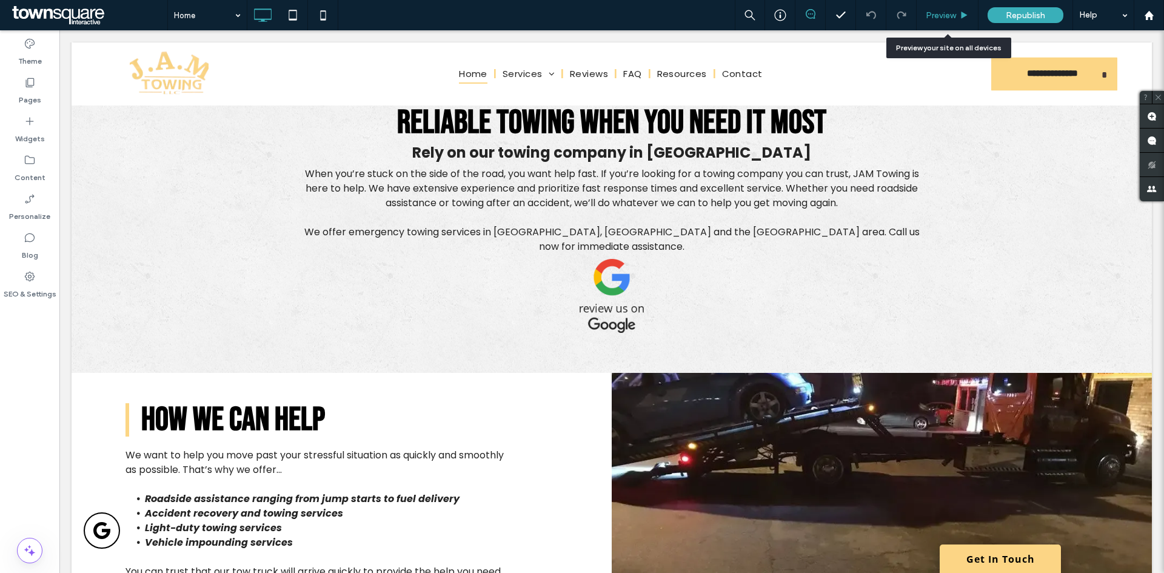
click at [963, 19] on icon at bounding box center [964, 15] width 9 height 9
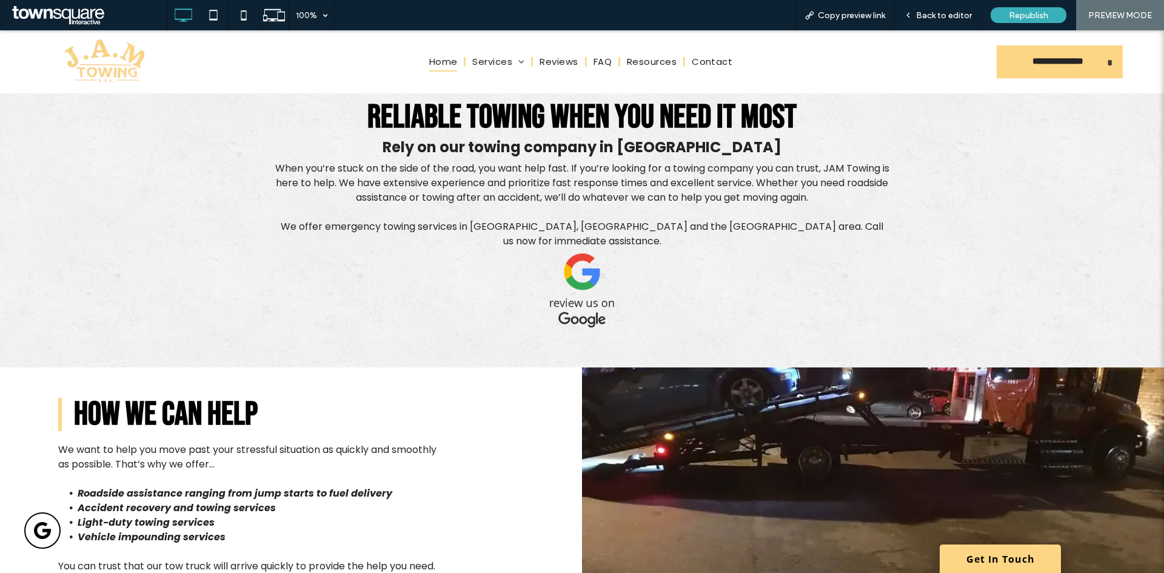
click at [593, 286] on img at bounding box center [582, 290] width 64 height 74
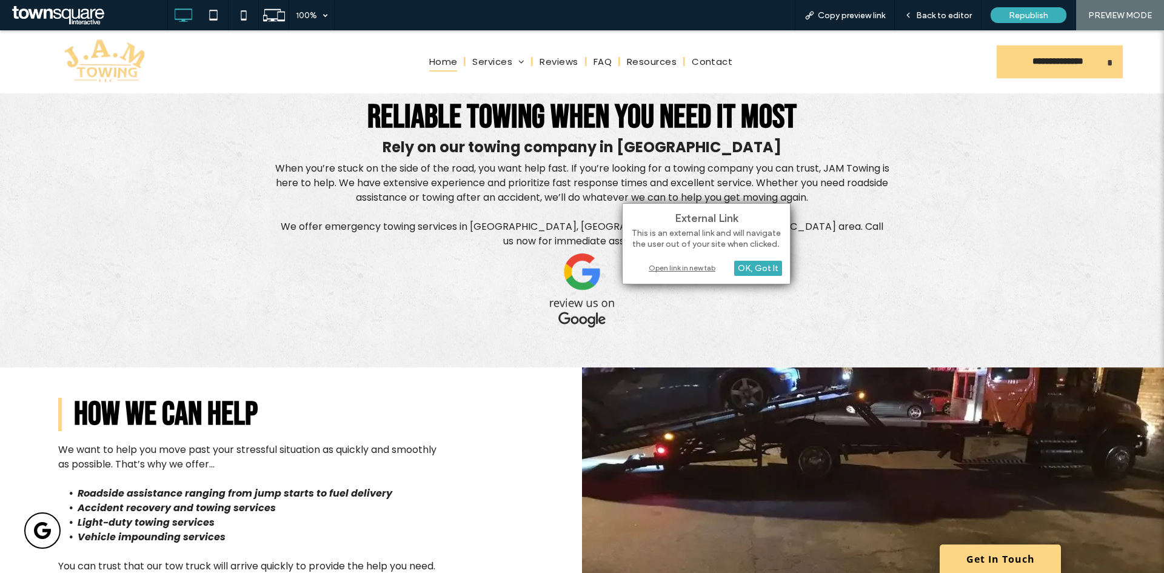
click at [704, 266] on div "Open link in new tab" at bounding box center [706, 267] width 152 height 13
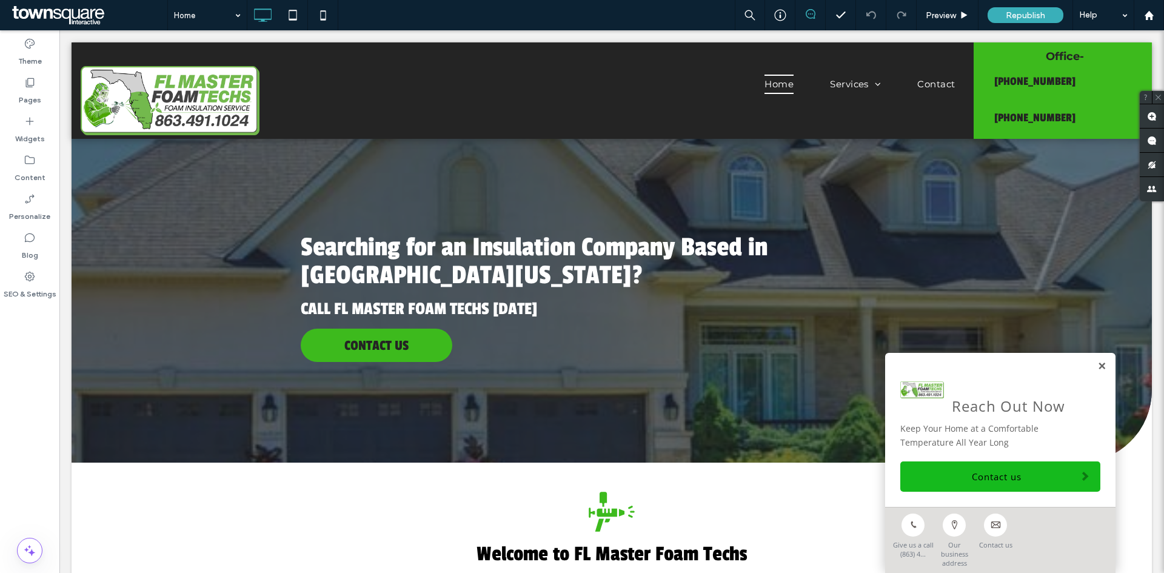
click at [1097, 372] on link at bounding box center [1101, 366] width 9 height 10
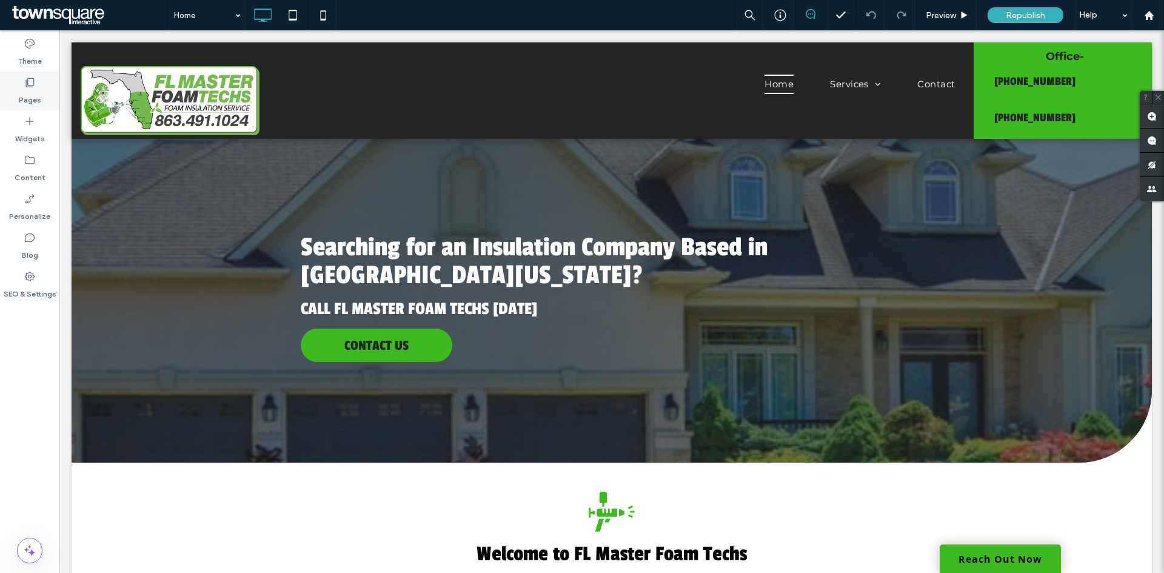
click at [44, 107] on div "Pages" at bounding box center [29, 91] width 59 height 39
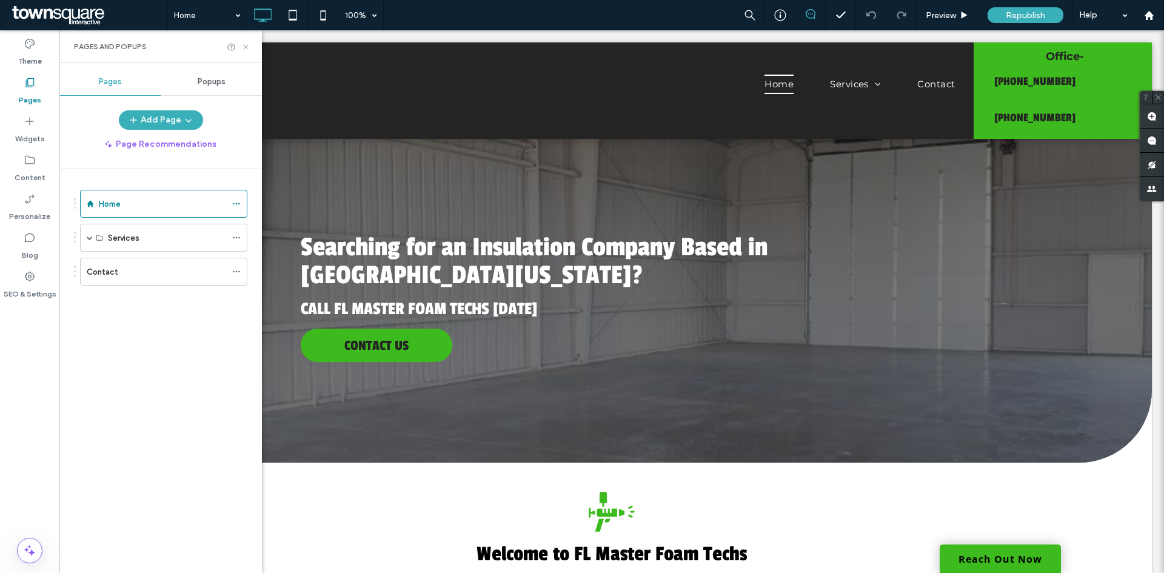
click at [250, 49] on icon at bounding box center [245, 46] width 9 height 9
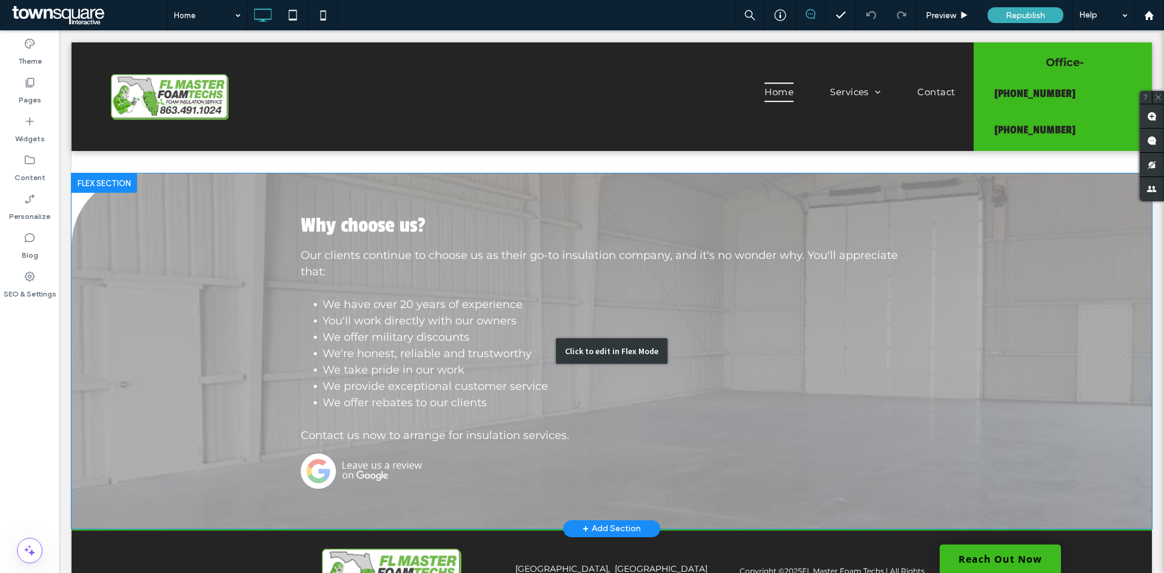
scroll to position [1439, 0]
